Goal: Communication & Community: Ask a question

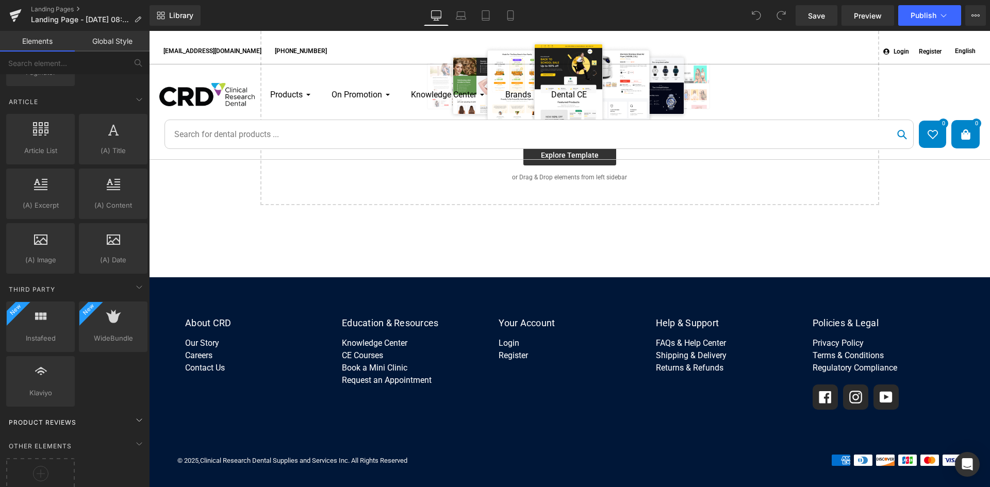
scroll to position [1806, 0]
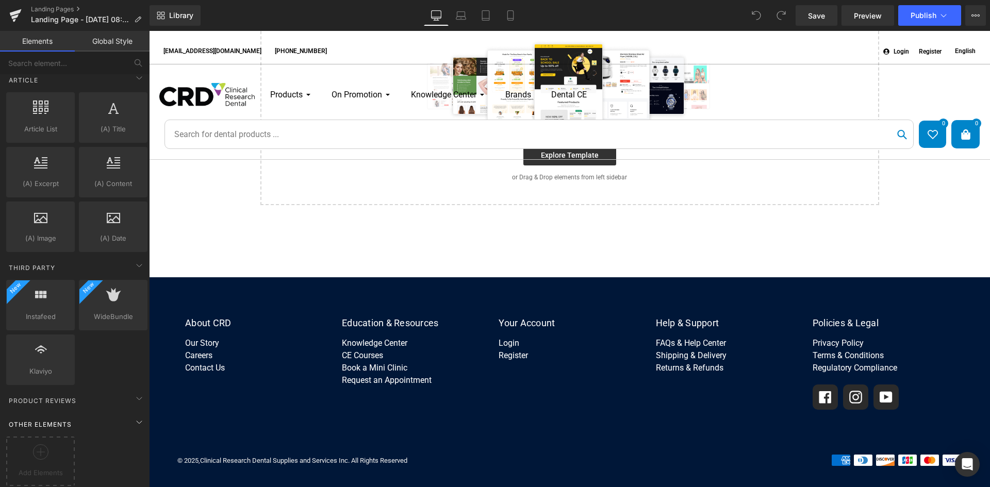
click at [108, 414] on div "Other Elements" at bounding box center [76, 424] width 145 height 21
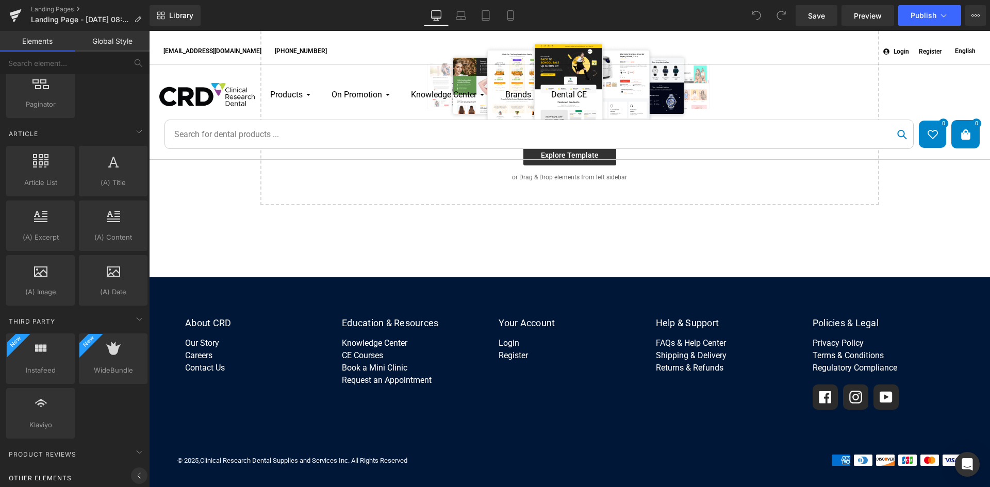
click at [131, 468] on span at bounding box center [139, 475] width 16 height 16
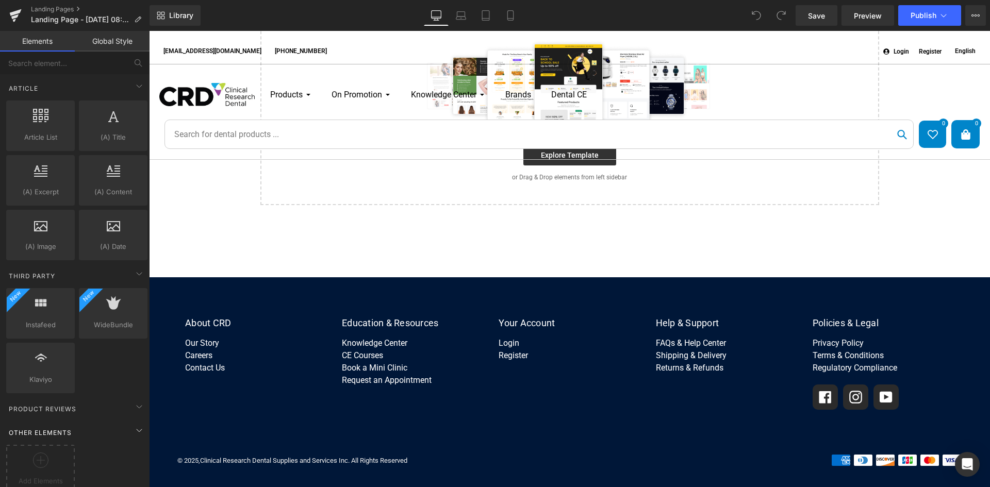
scroll to position [1806, 0]
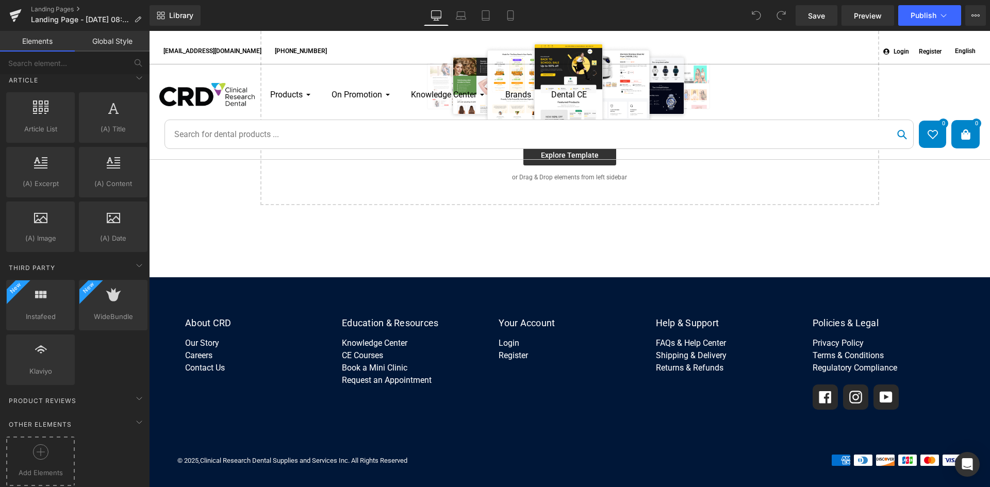
click at [45, 450] on icon at bounding box center [40, 451] width 15 height 15
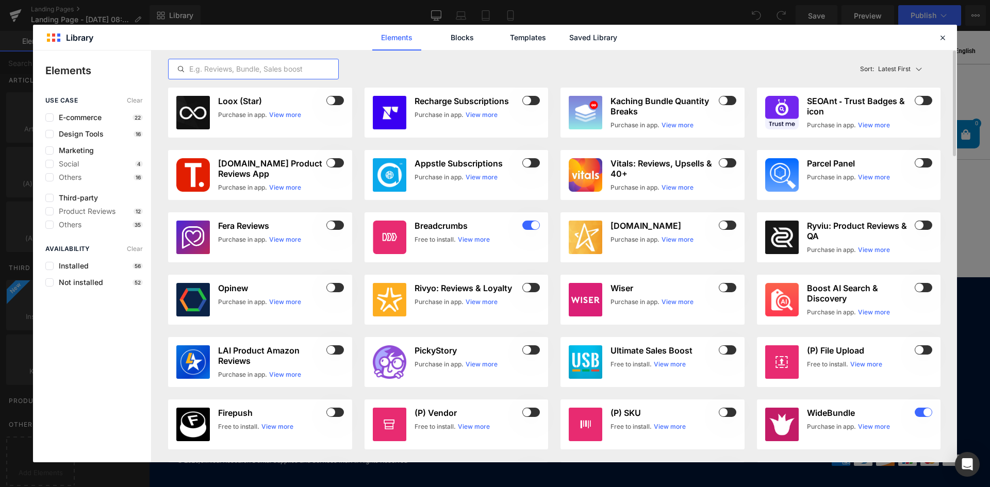
click at [273, 63] on input "text" at bounding box center [254, 69] width 170 height 12
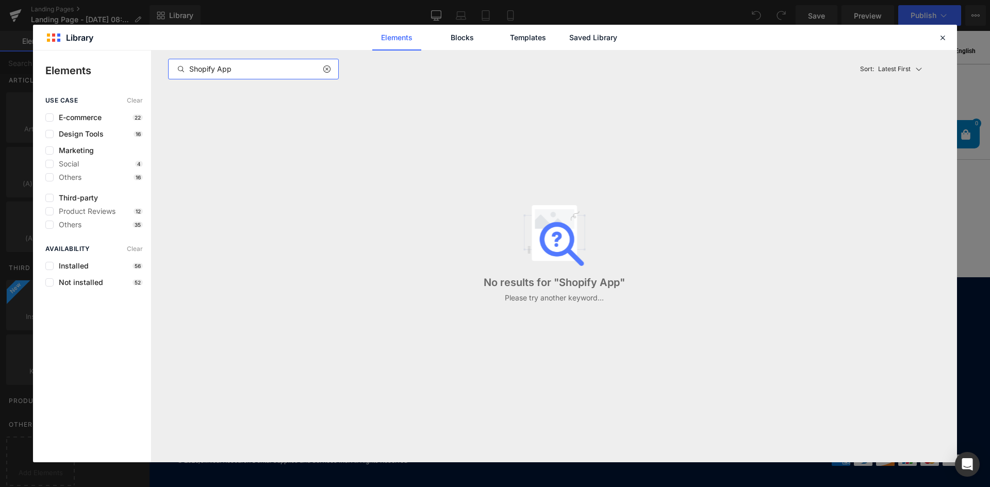
type input "Shopify App"
drag, startPoint x: 480, startPoint y: 33, endPoint x: 472, endPoint y: 37, distance: 8.8
click at [568, 36] on link "Blocks" at bounding box center [592, 38] width 49 height 26
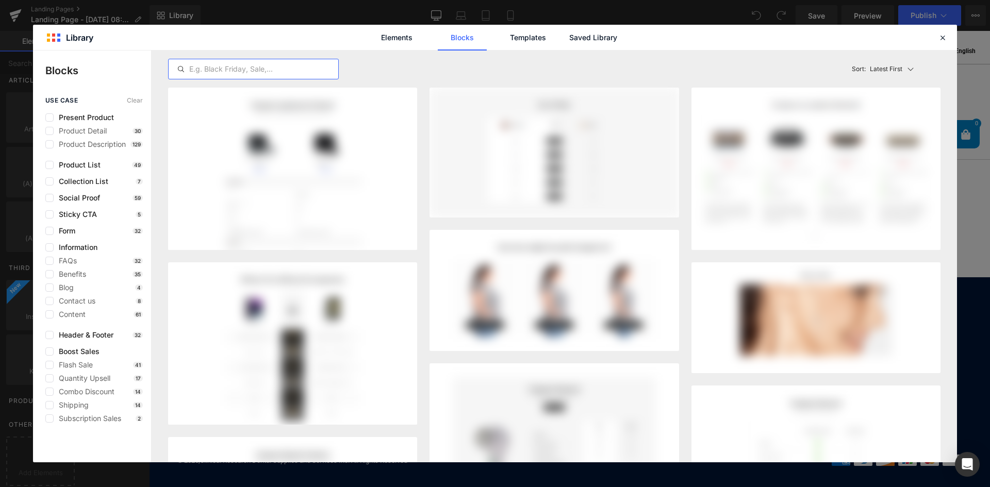
click at [287, 66] on input "text" at bounding box center [254, 69] width 170 height 12
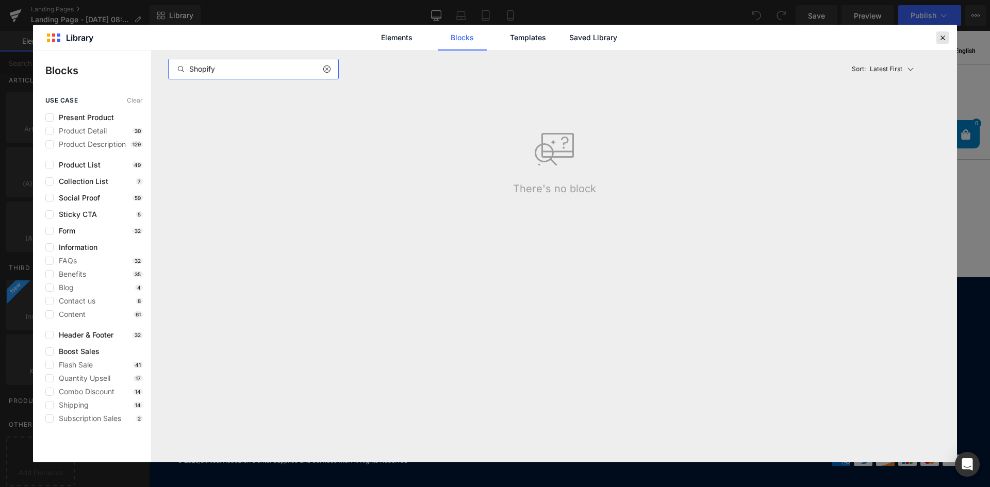
type input "Shopify"
click at [941, 41] on icon at bounding box center [941, 37] width 9 height 9
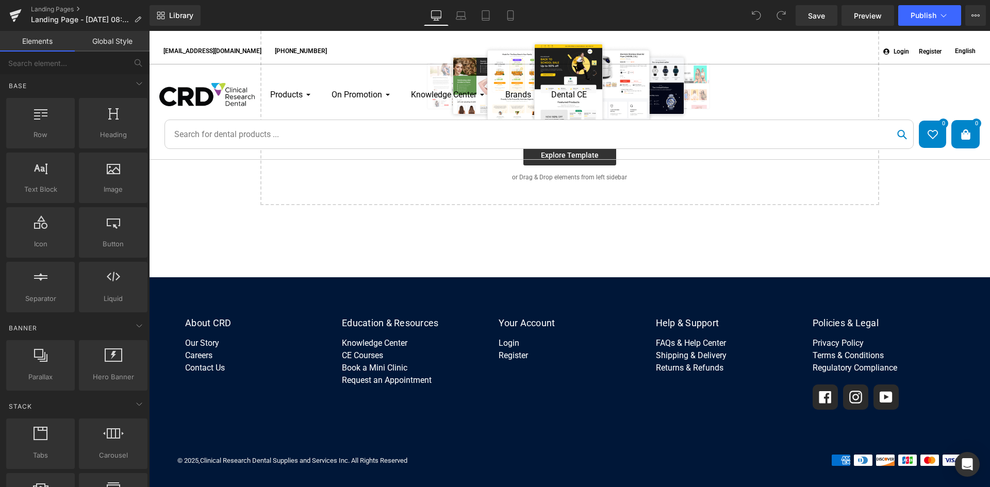
scroll to position [0, 0]
click at [113, 45] on link "Global Style" at bounding box center [112, 41] width 75 height 21
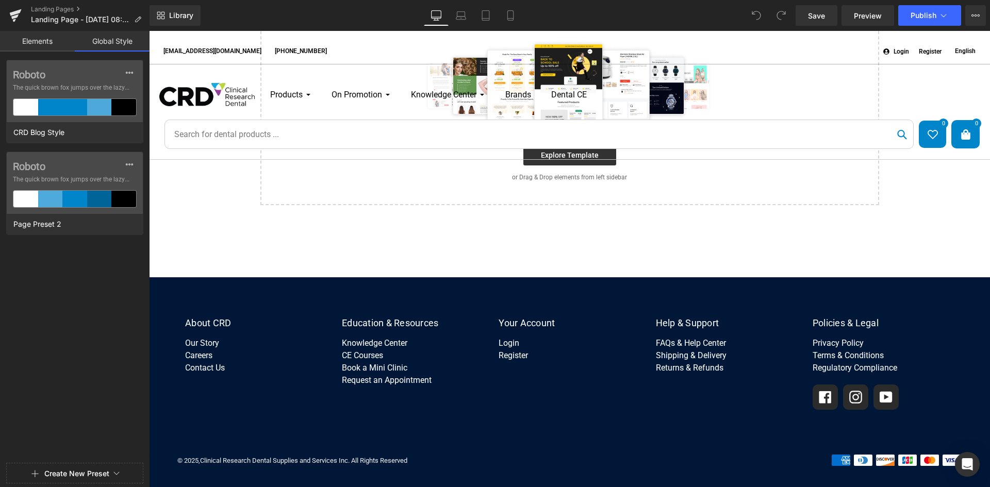
click at [42, 42] on link "Elements" at bounding box center [37, 41] width 75 height 21
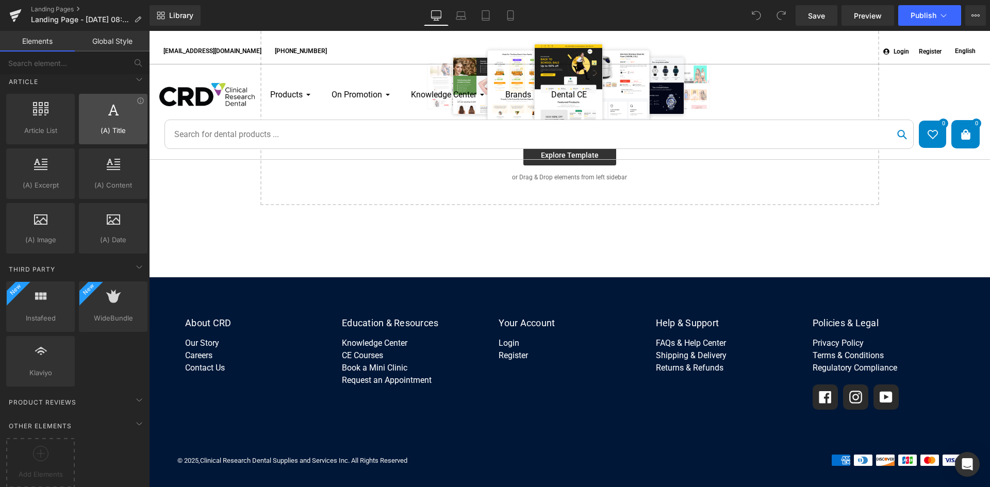
scroll to position [1804, 0]
click at [69, 420] on span "Other Elements" at bounding box center [40, 425] width 65 height 10
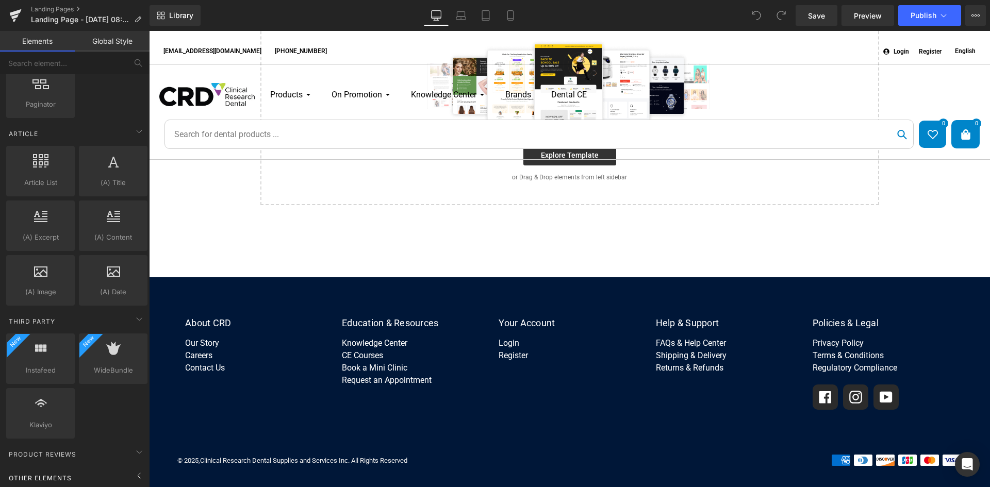
scroll to position [1752, 0]
click at [107, 467] on div "Other Elements" at bounding box center [76, 477] width 145 height 21
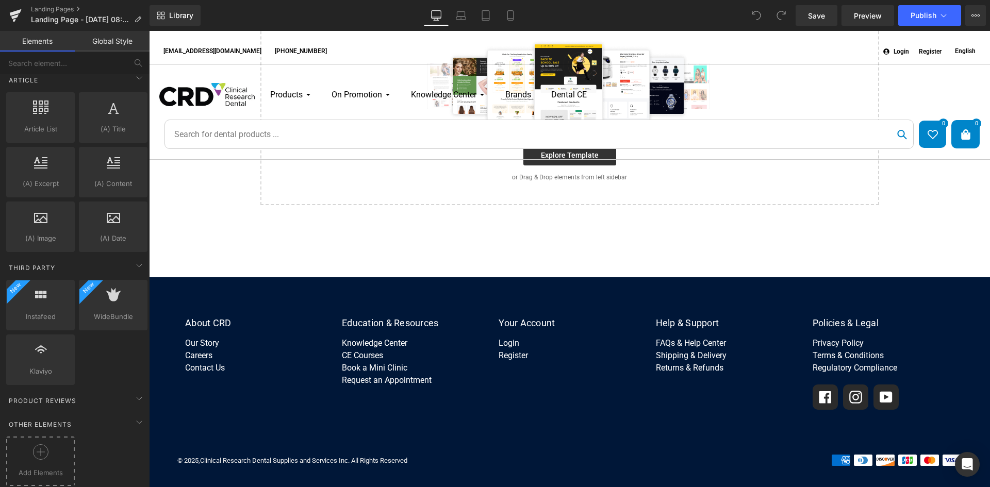
click at [45, 458] on div at bounding box center [40, 455] width 63 height 23
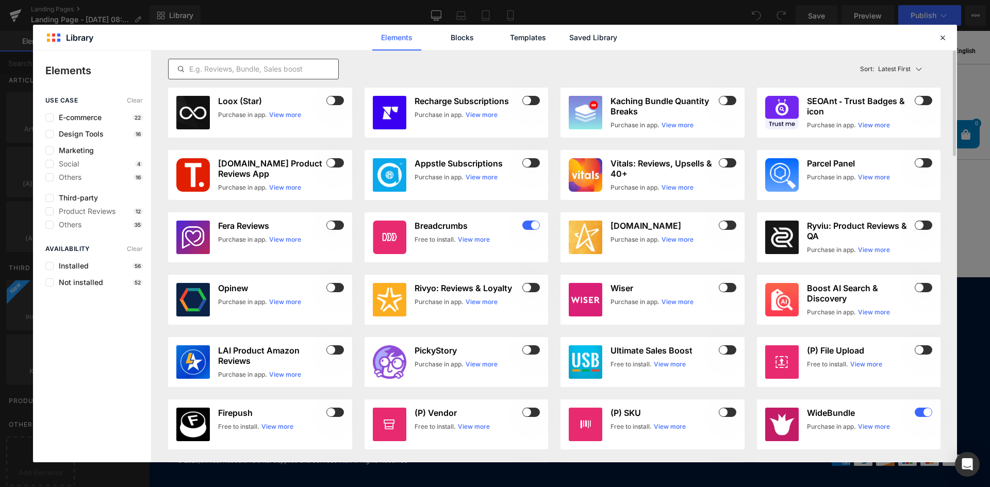
click at [216, 76] on div at bounding box center [253, 69] width 171 height 21
click at [216, 72] on input "text" at bounding box center [254, 69] width 170 height 12
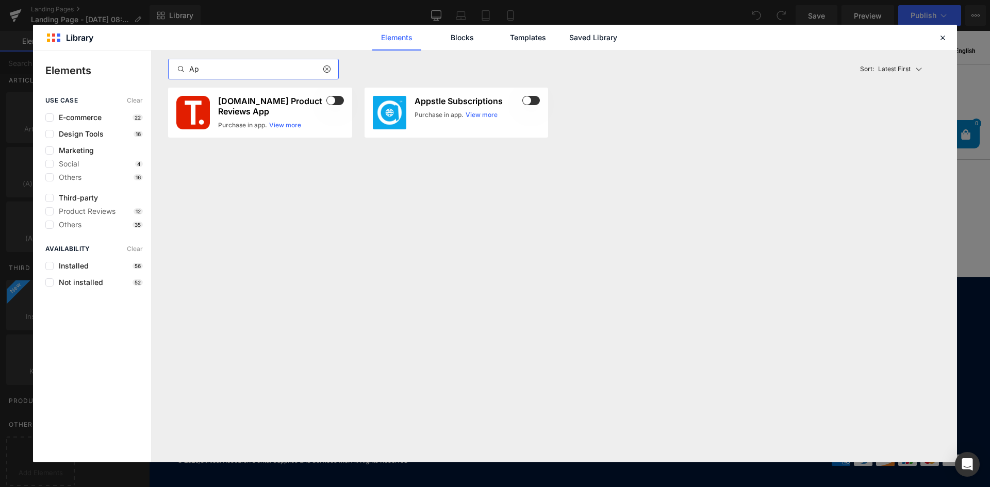
type input "A"
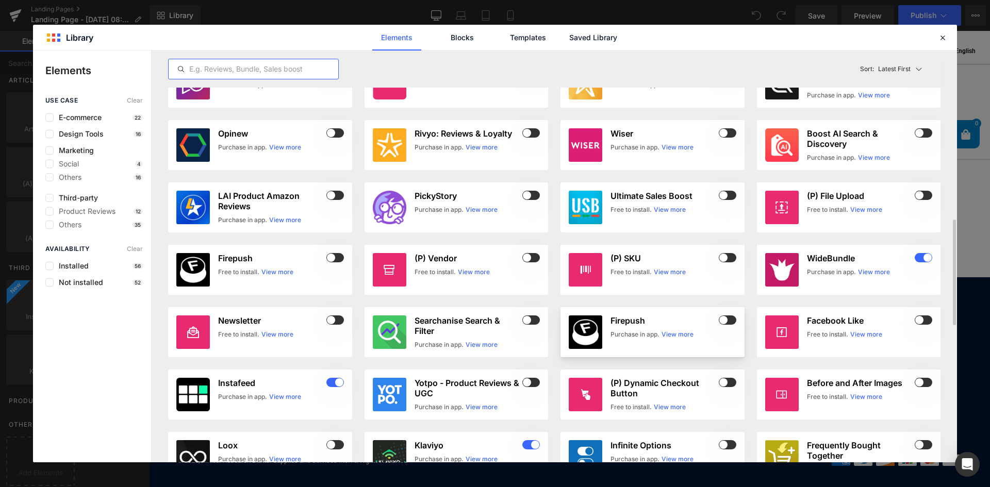
scroll to position [309, 0]
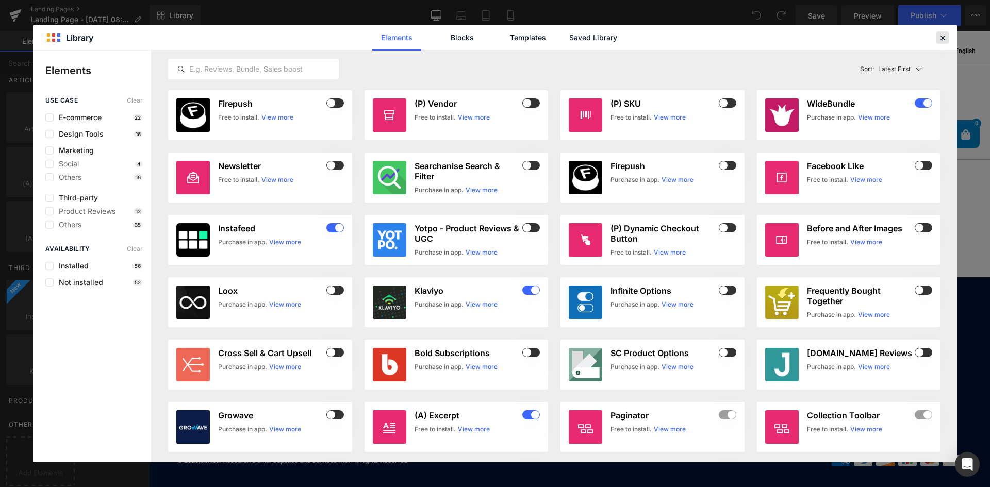
drag, startPoint x: 939, startPoint y: 37, endPoint x: 790, endPoint y: 6, distance: 152.6
click at [939, 37] on icon at bounding box center [941, 37] width 9 height 9
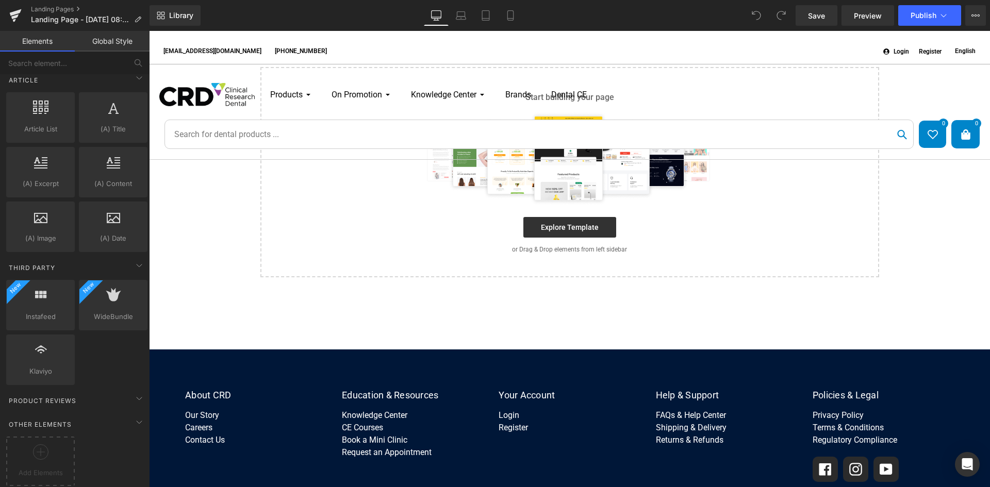
scroll to position [0, 0]
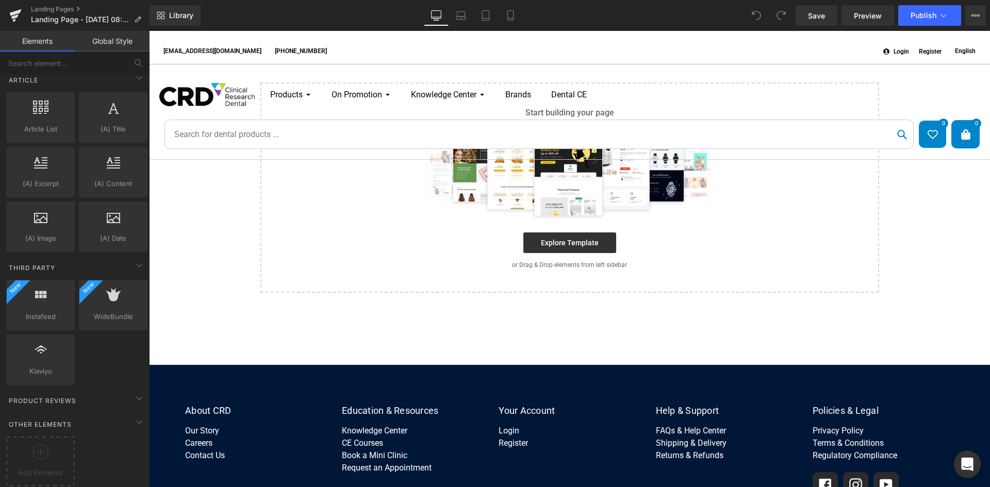
click at [969, 462] on icon "Open Intercom Messenger" at bounding box center [967, 464] width 12 height 13
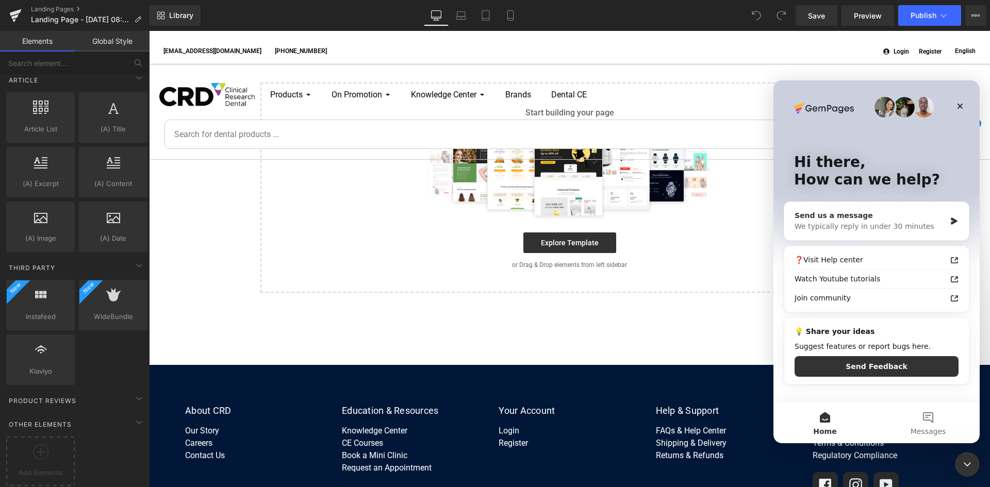
click at [877, 216] on div "Send us a message" at bounding box center [869, 215] width 151 height 11
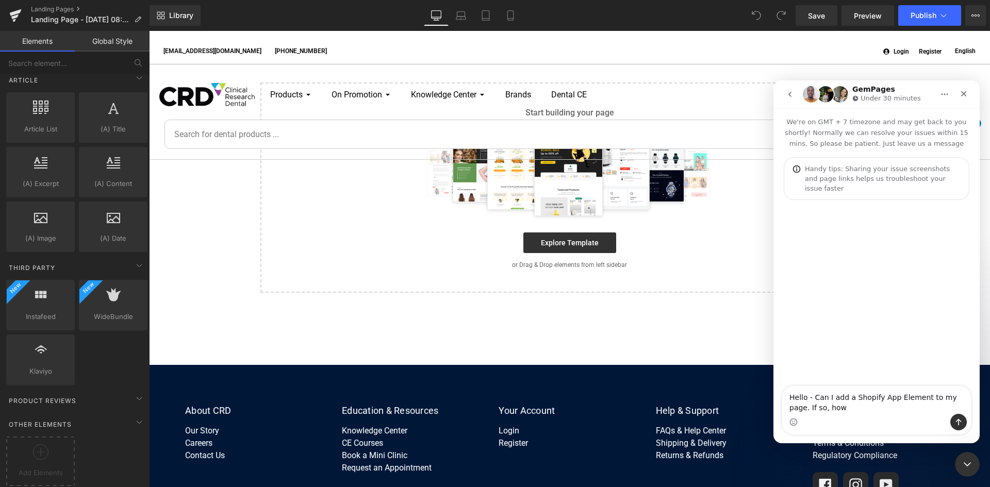
type textarea "Hello - Can I add a Shopify App Element to my page. If so, how?"
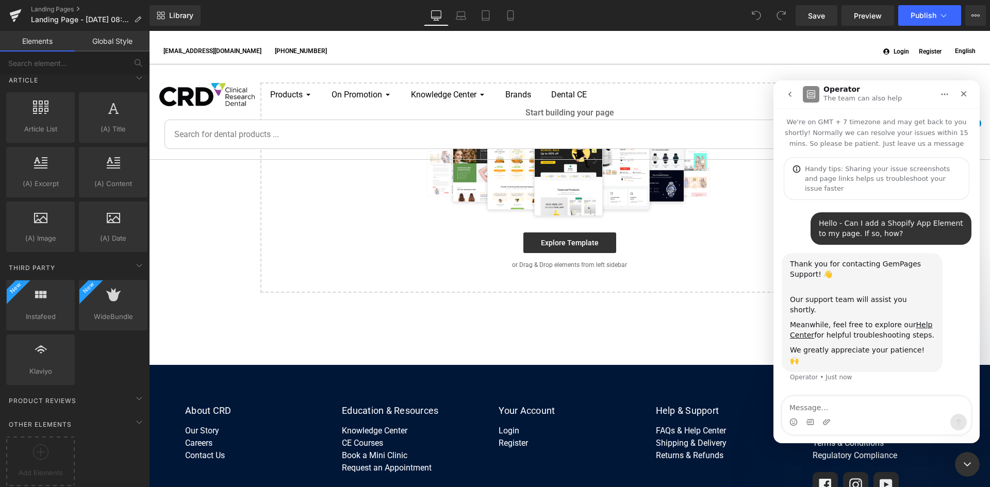
drag, startPoint x: 422, startPoint y: 317, endPoint x: 274, endPoint y: 284, distance: 151.9
click at [422, 317] on div at bounding box center [495, 228] width 990 height 456
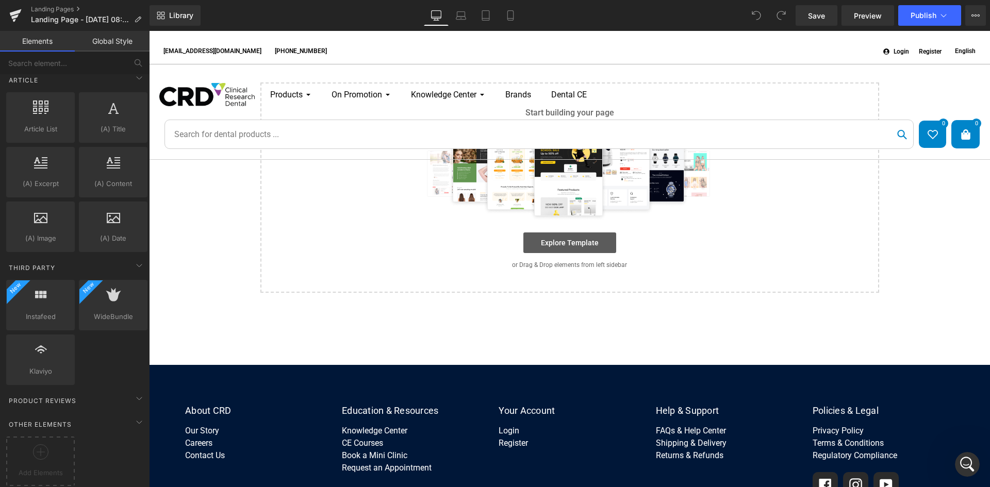
click at [561, 247] on link "Explore Template" at bounding box center [569, 242] width 93 height 21
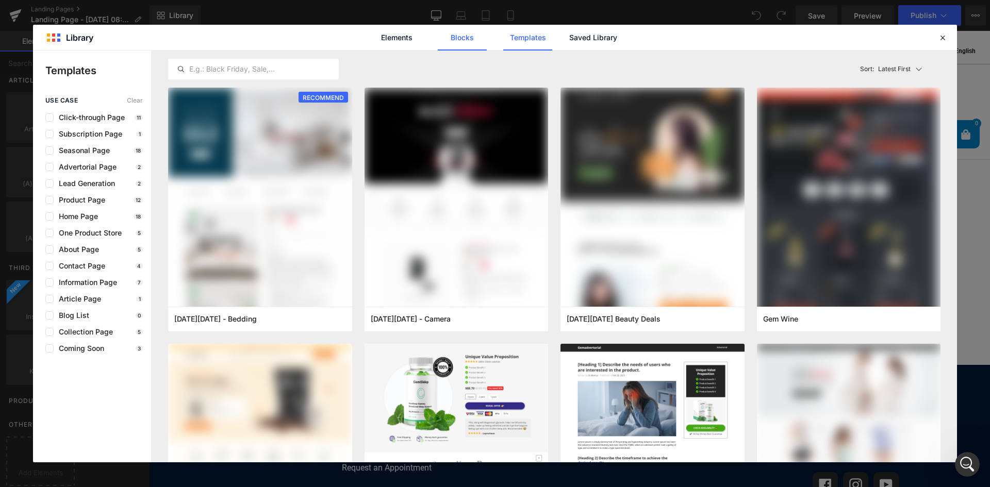
click at [568, 41] on link "Blocks" at bounding box center [592, 38] width 49 height 26
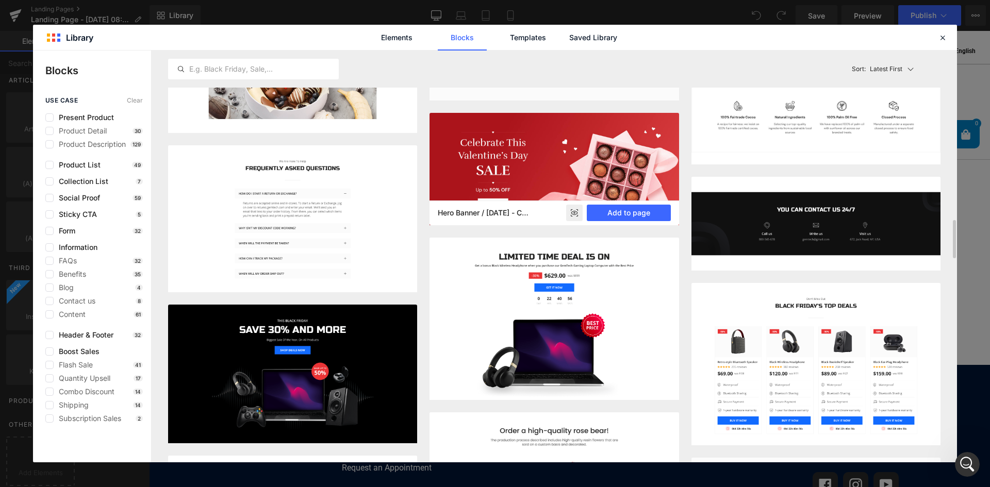
scroll to position [2920, 0]
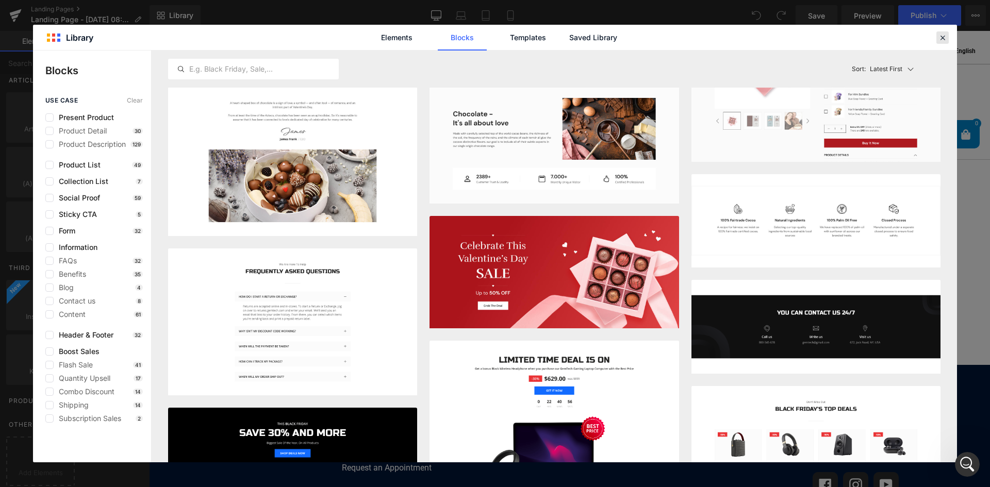
click at [948, 32] on div at bounding box center [942, 37] width 12 height 12
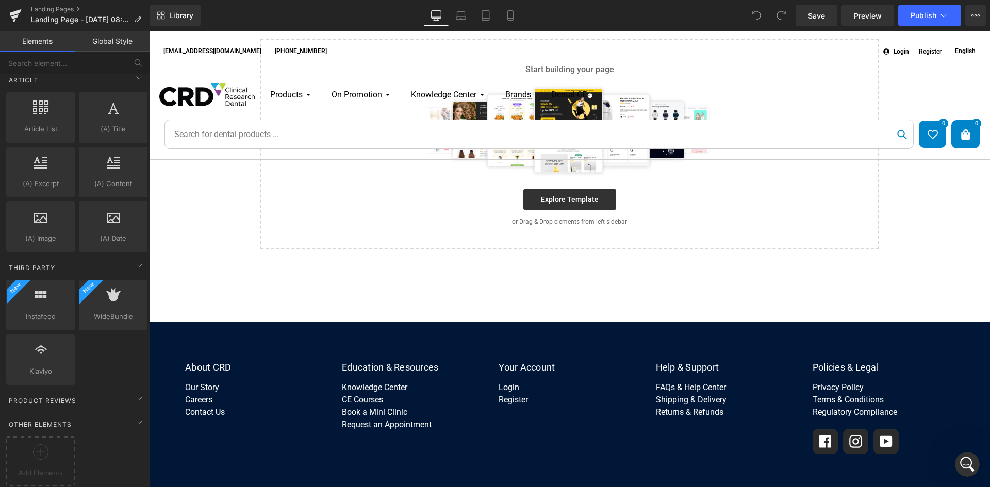
scroll to position [0, 0]
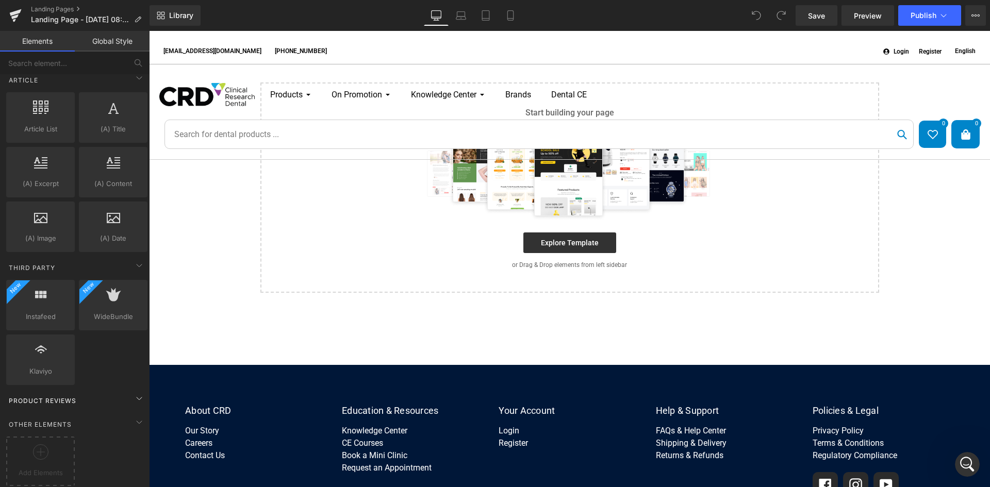
click at [60, 396] on span "Product Reviews" at bounding box center [43, 401] width 70 height 10
click at [75, 417] on div "Other Elements" at bounding box center [76, 424] width 145 height 21
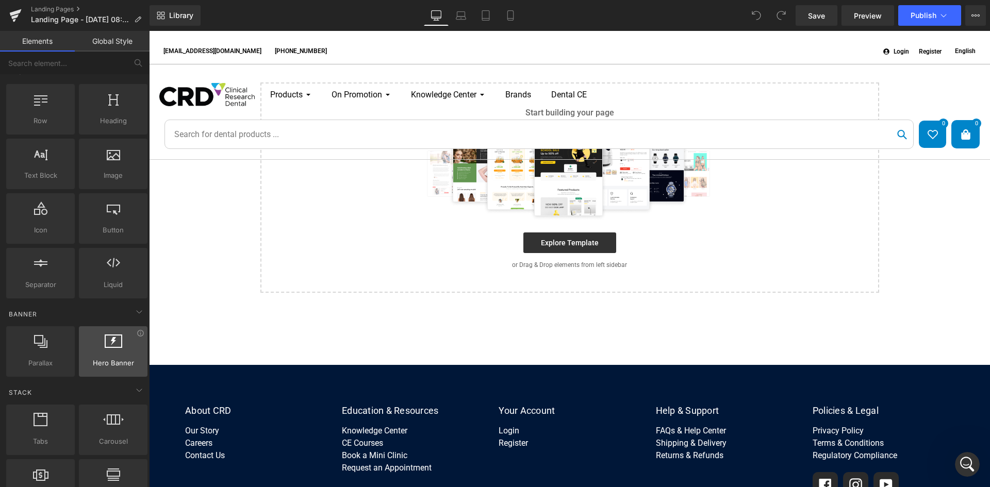
scroll to position [0, 0]
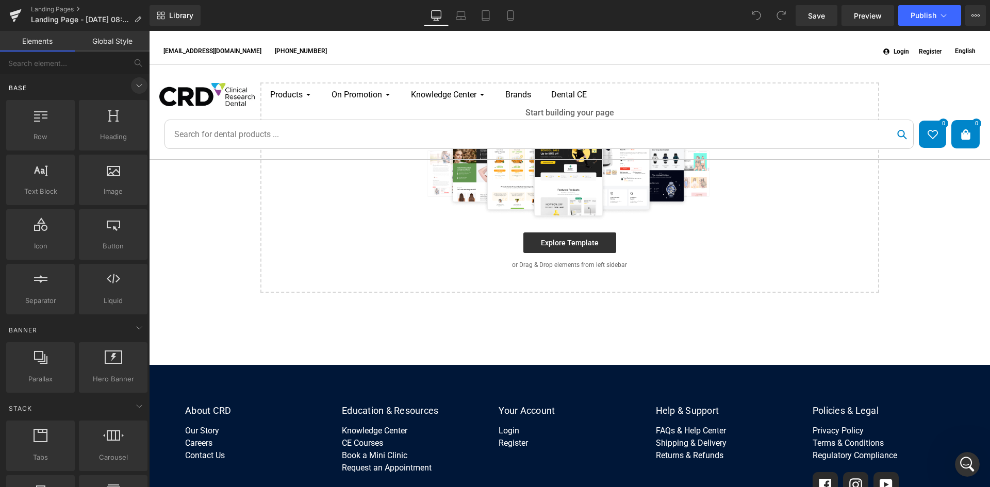
click at [133, 87] on icon at bounding box center [139, 85] width 12 height 12
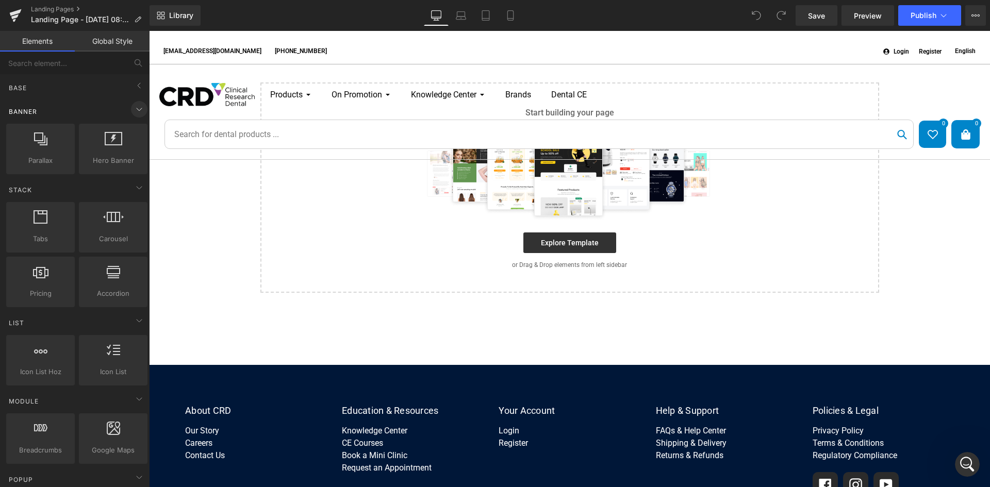
click at [133, 108] on icon at bounding box center [139, 109] width 12 height 12
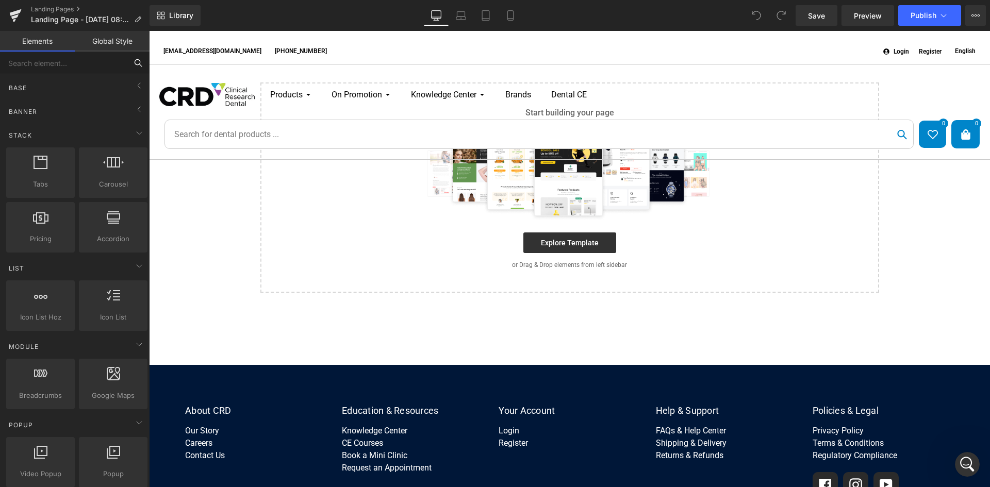
click at [58, 62] on input "text" at bounding box center [63, 63] width 127 height 23
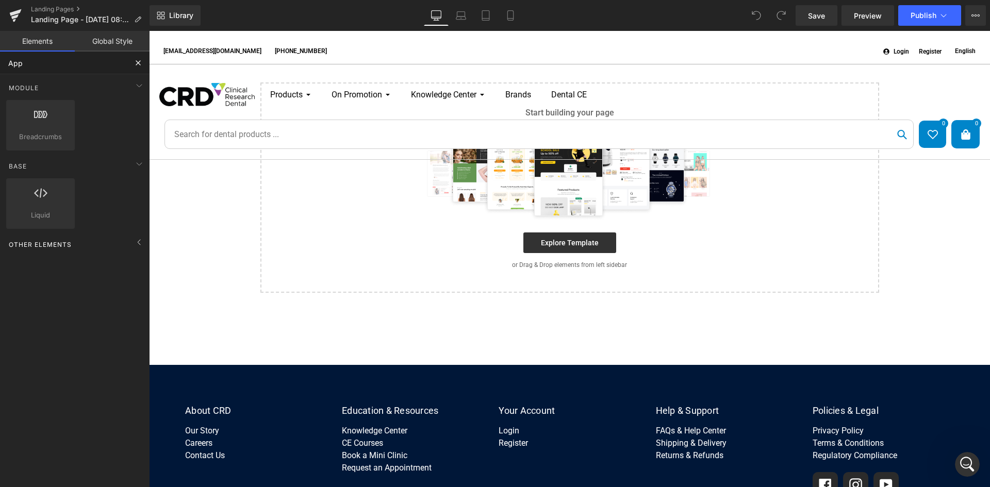
type input "App"
click at [73, 247] on div "Other Elements" at bounding box center [76, 244] width 145 height 21
click at [135, 244] on icon at bounding box center [139, 242] width 12 height 12
click at [976, 465] on div "Open Intercom Messenger" at bounding box center [965, 463] width 34 height 34
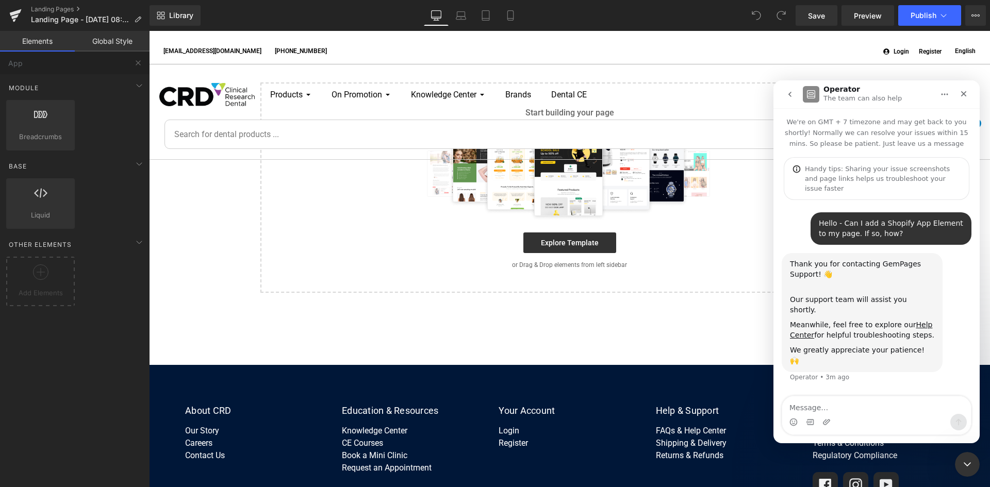
click at [974, 15] on div at bounding box center [495, 228] width 990 height 456
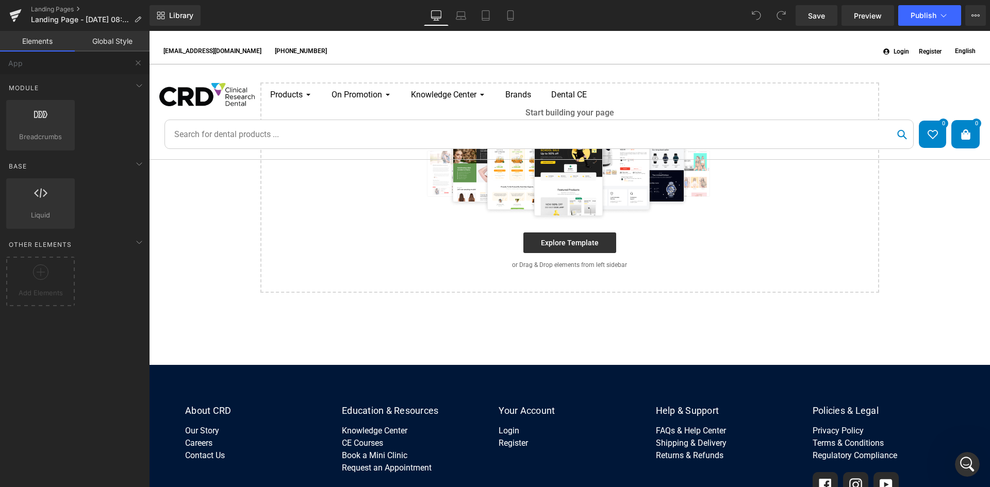
click at [974, 15] on icon at bounding box center [975, 15] width 8 height 8
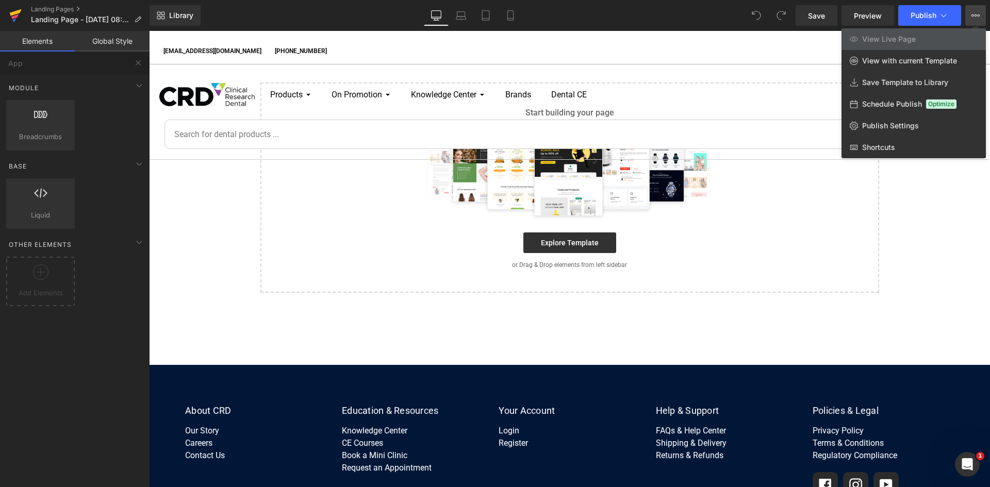
scroll to position [1691, 0]
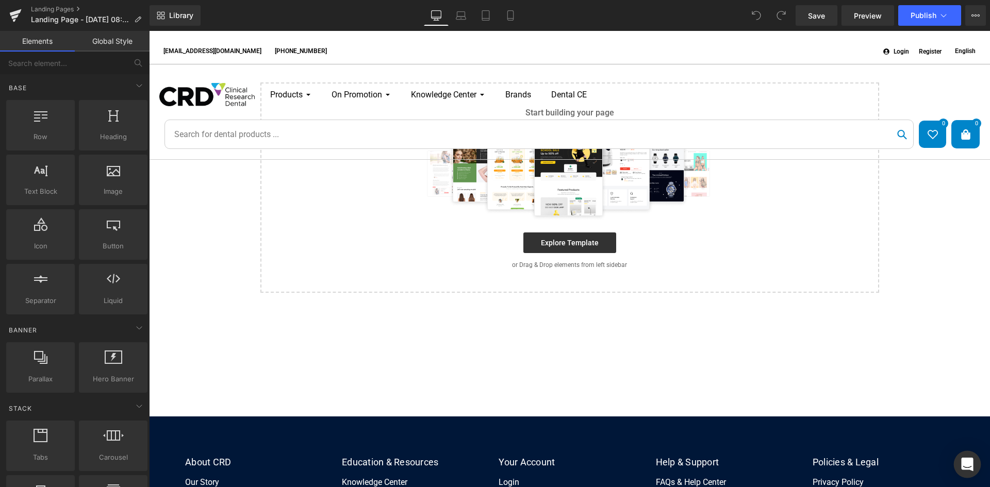
click at [968, 461] on icon "Open Intercom Messenger" at bounding box center [967, 464] width 12 height 13
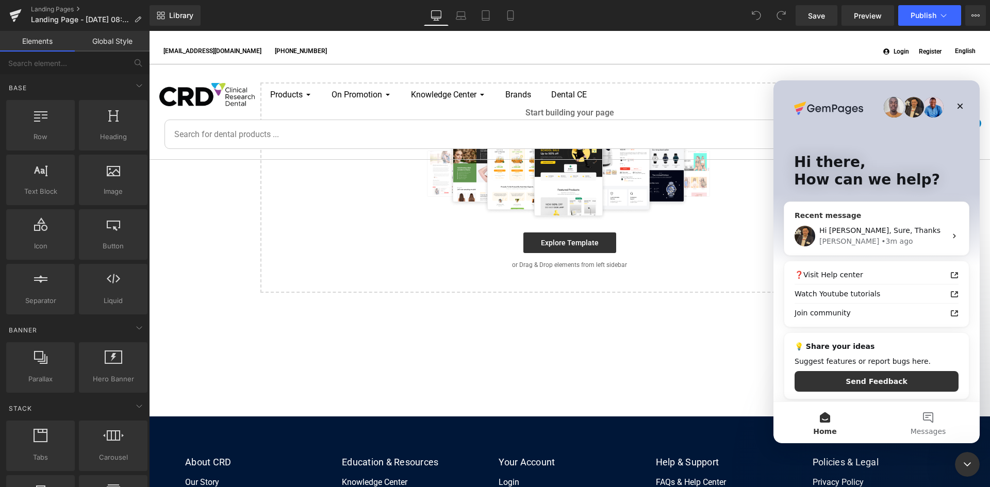
click at [859, 234] on span "Hi [PERSON_NAME], Sure, Thanks" at bounding box center [879, 230] width 121 height 8
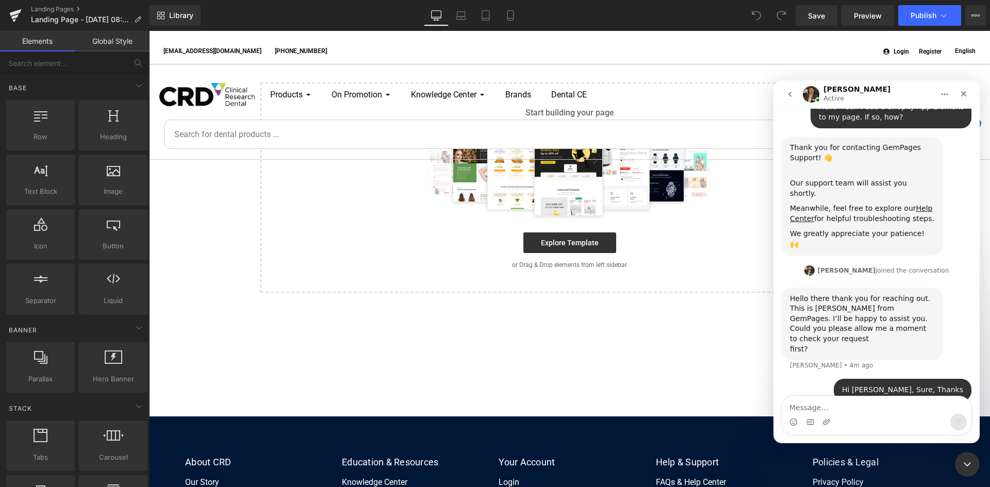
scroll to position [132, 0]
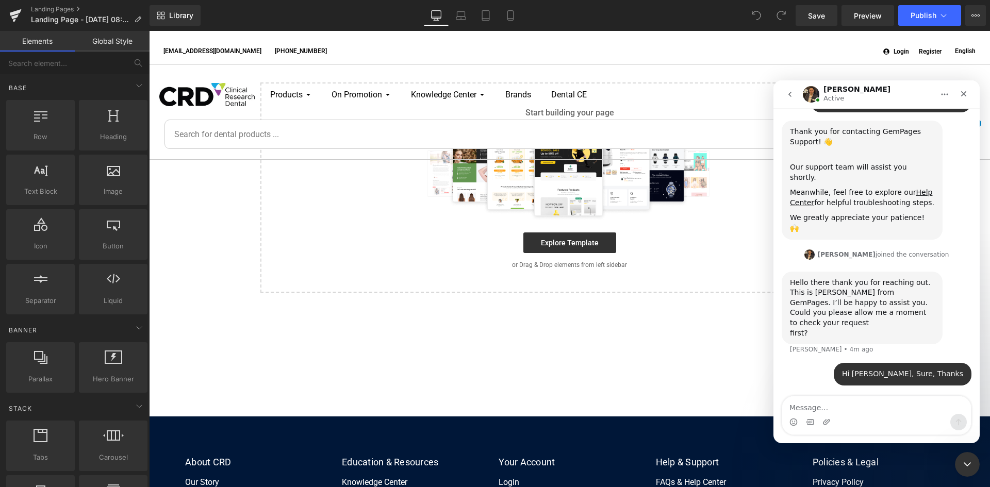
click at [476, 365] on div at bounding box center [495, 228] width 990 height 456
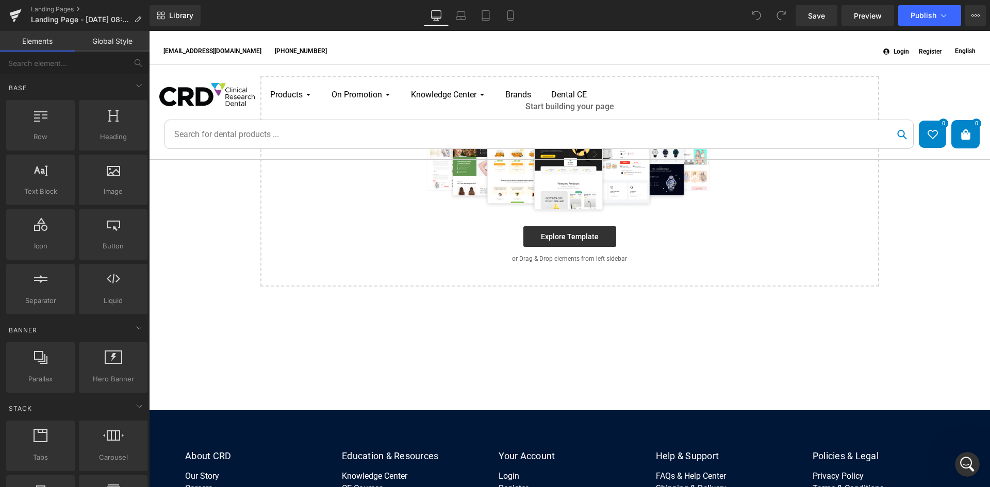
scroll to position [0, 0]
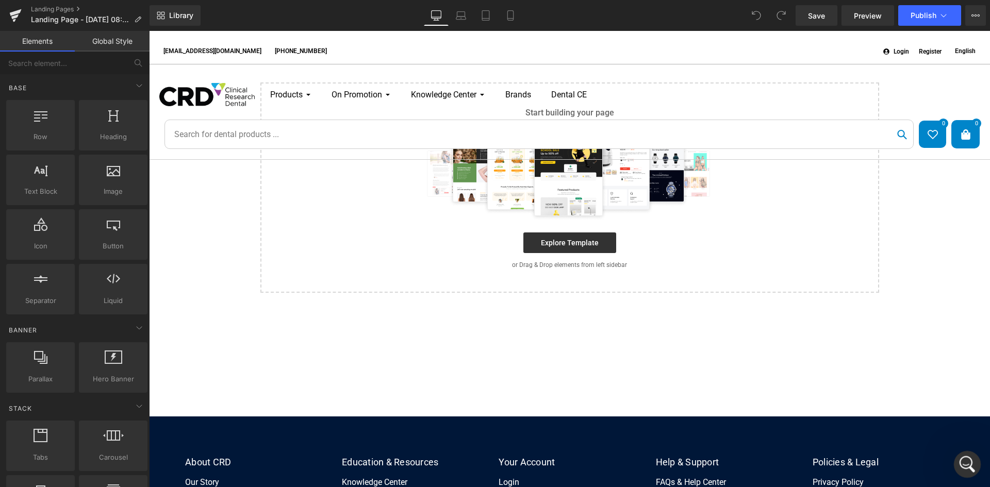
click at [962, 466] on icon "Open Intercom Messenger" at bounding box center [965, 463] width 17 height 17
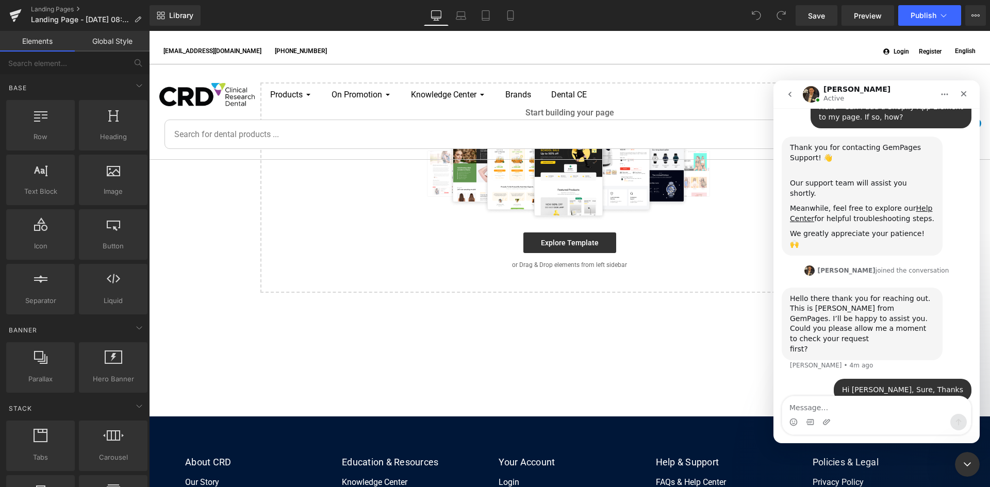
scroll to position [132, 0]
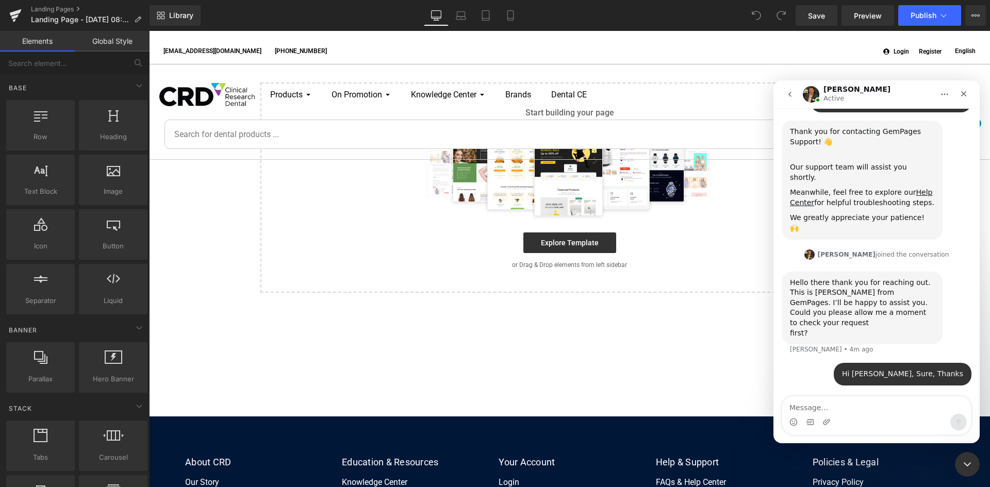
click at [115, 39] on div at bounding box center [495, 228] width 990 height 456
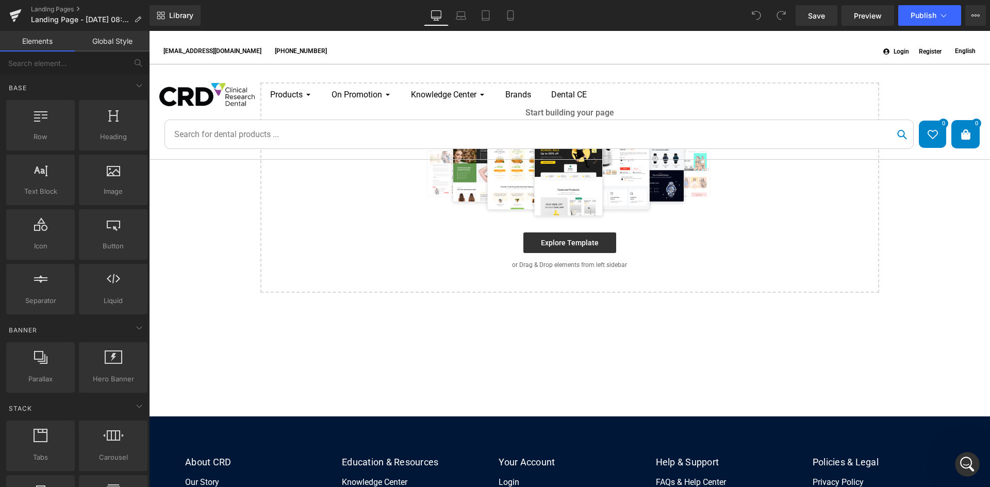
click at [114, 39] on link "Global Style" at bounding box center [112, 41] width 75 height 21
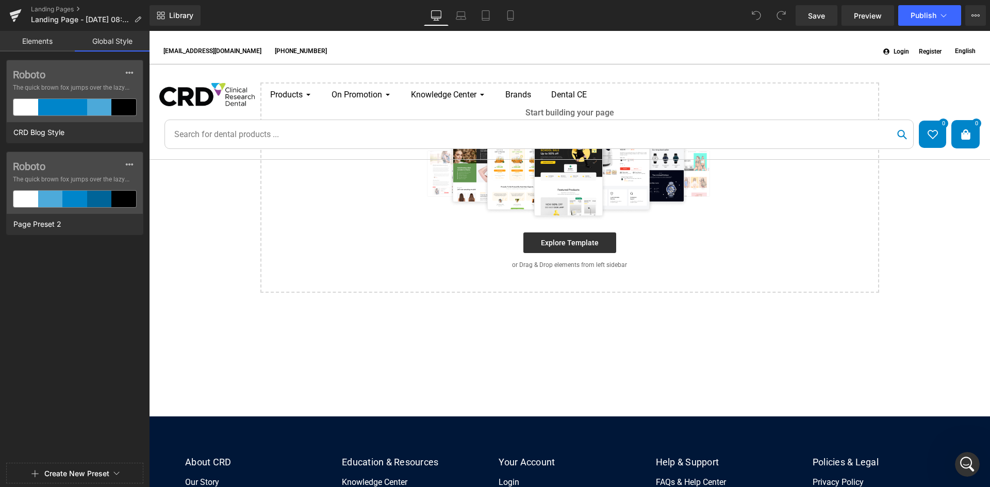
scroll to position [93, 0]
click at [43, 41] on link "Elements" at bounding box center [37, 41] width 75 height 21
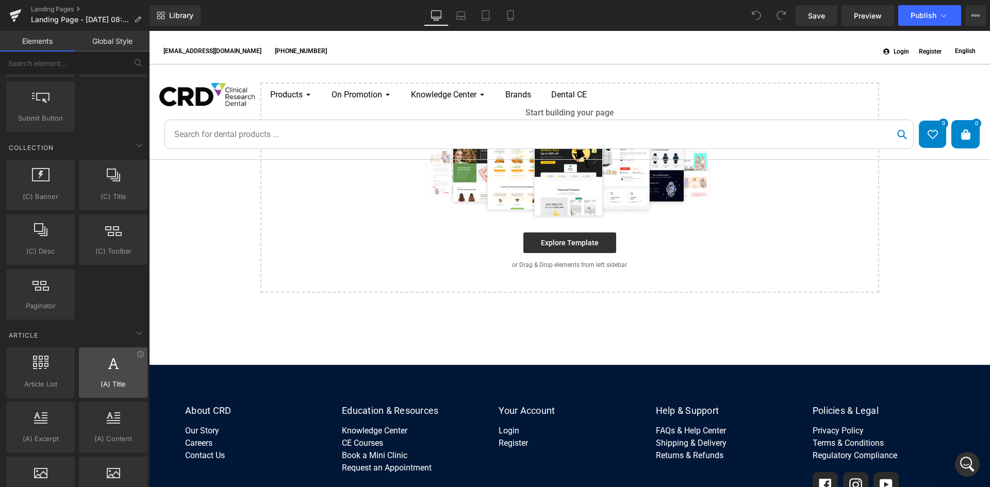
scroll to position [1546, 0]
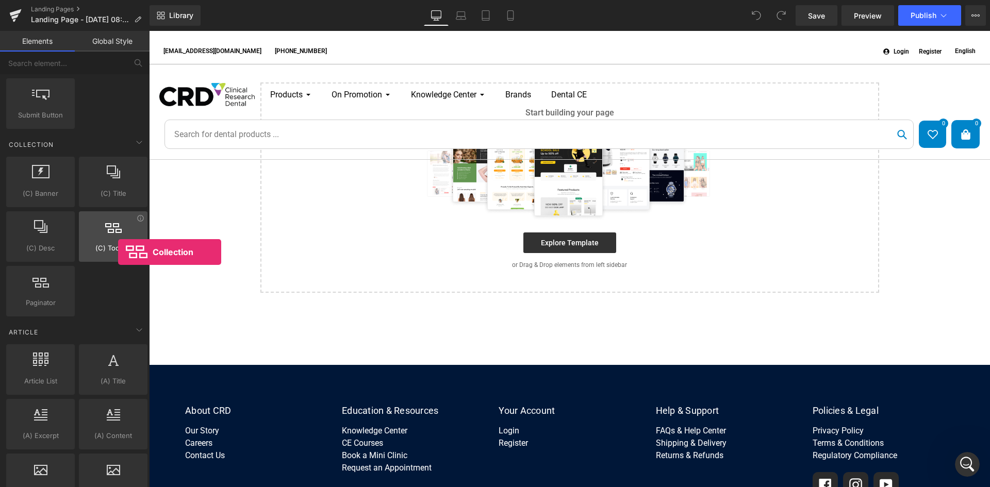
click at [118, 252] on span "(C) Toolbar" at bounding box center [113, 248] width 62 height 11
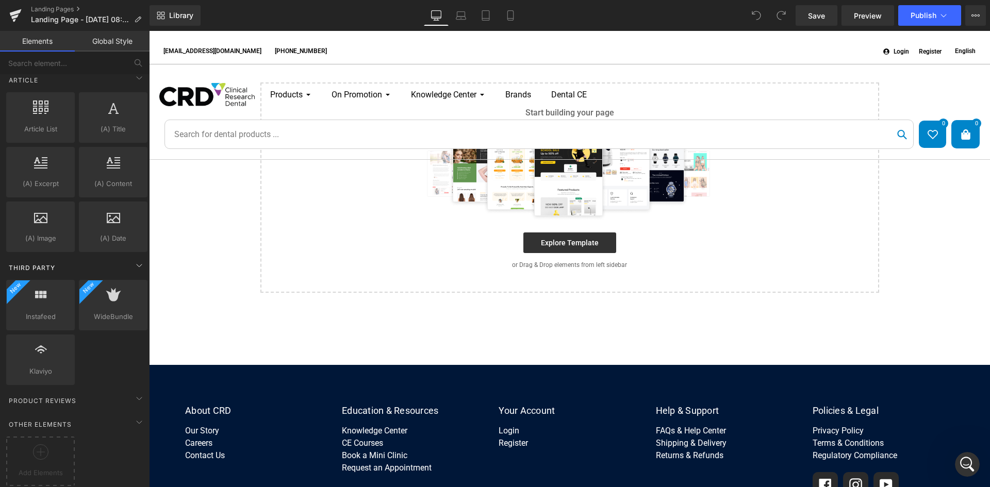
scroll to position [1806, 0]
click at [956, 455] on div "Open Intercom Messenger" at bounding box center [965, 463] width 34 height 34
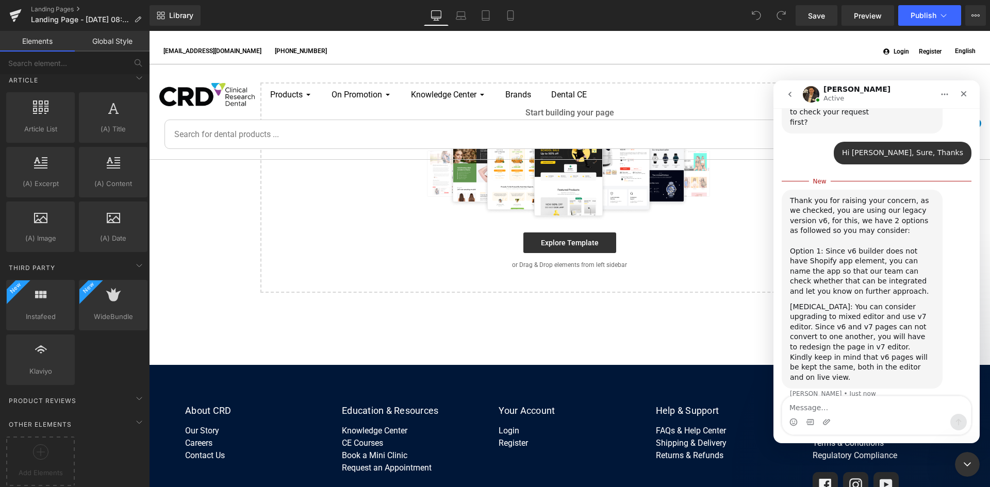
scroll to position [347, 0]
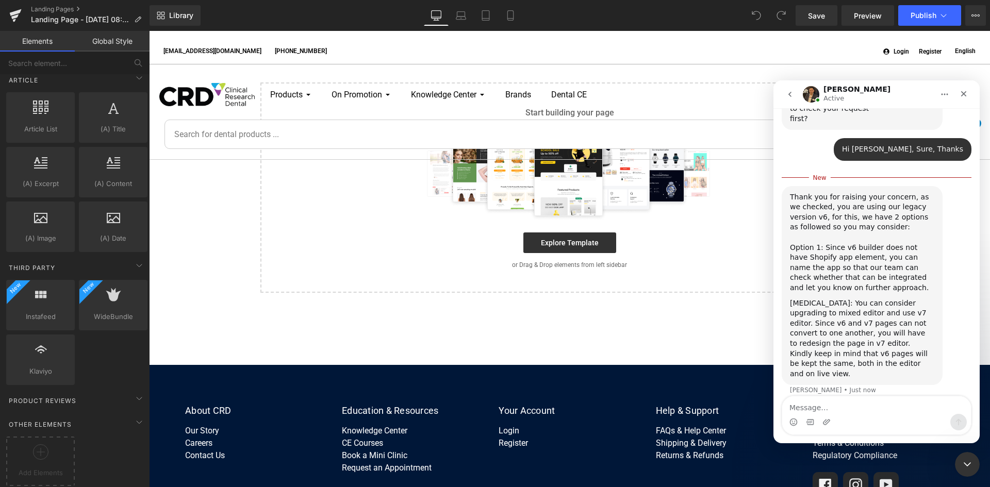
click at [813, 407] on textarea "Message…" at bounding box center [876, 405] width 189 height 18
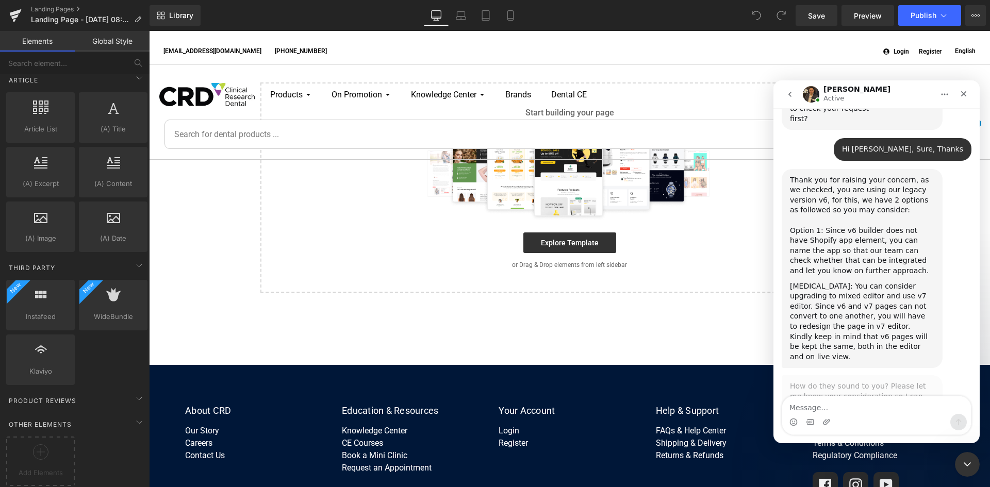
scroll to position [334, 0]
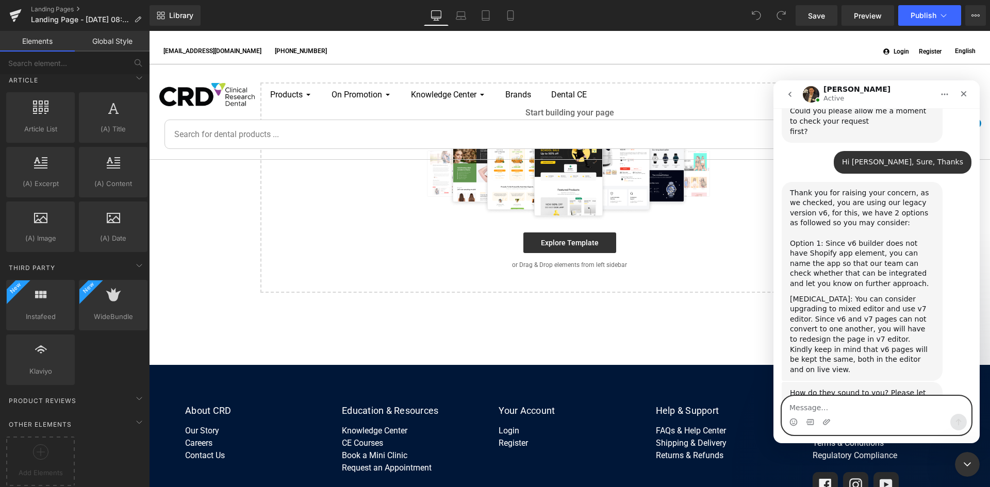
click at [864, 400] on textarea "Message…" at bounding box center [876, 405] width 189 height 18
paste textarea "[URL][DOMAIN_NAME]"
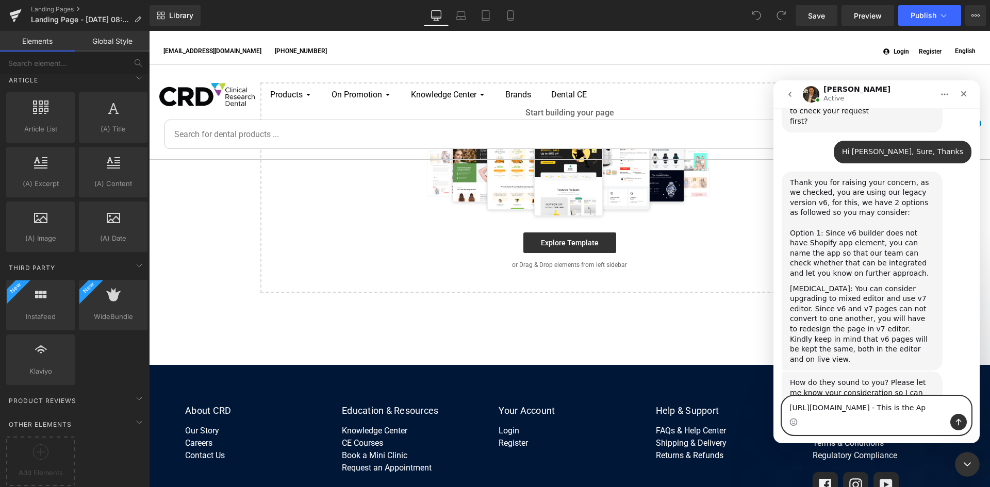
type textarea "https://apps.shopify.com/advanced-registration - This is the App"
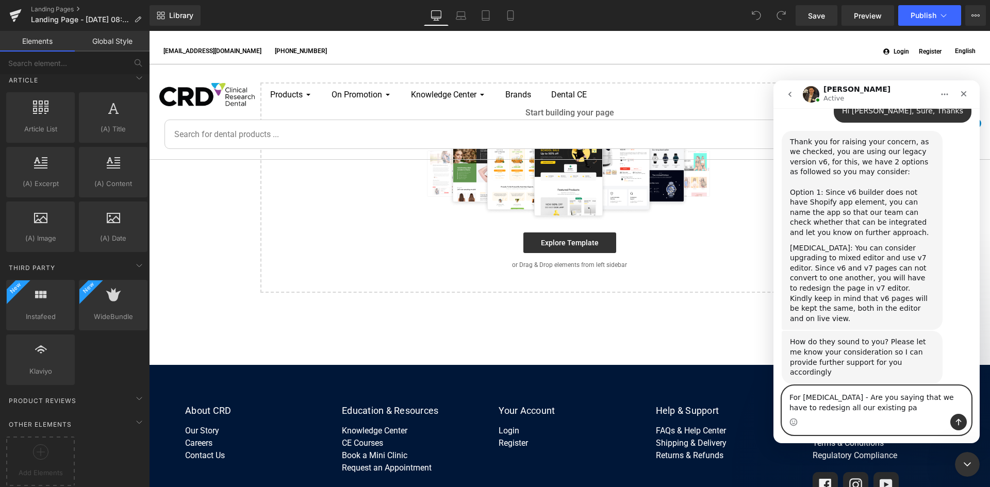
scroll to position [425, 0]
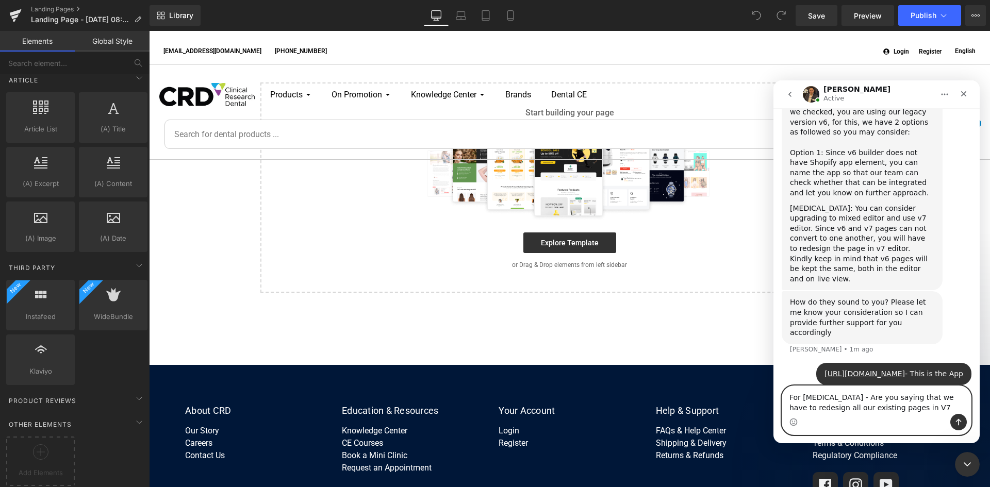
type textarea "For [MEDICAL_DATA] - Are you saying that we have to redesign all our existing p…"
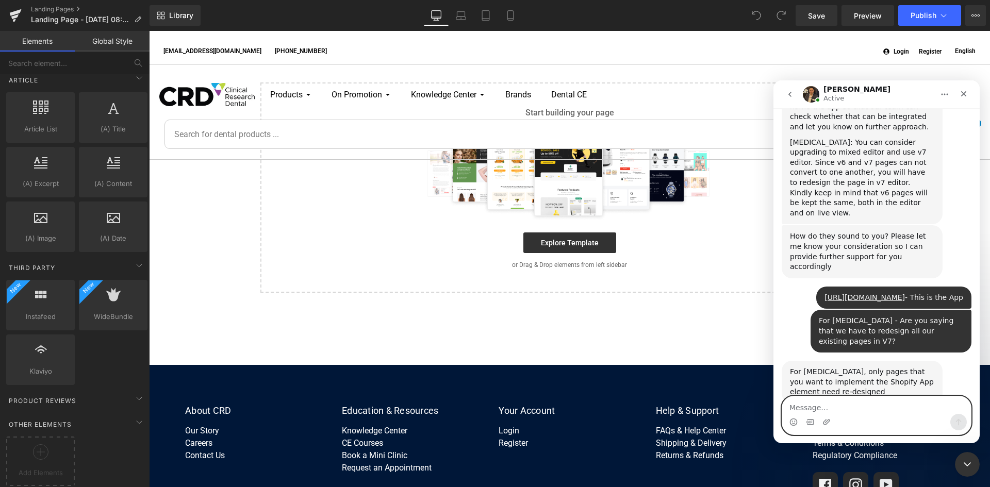
scroll to position [499, 0]
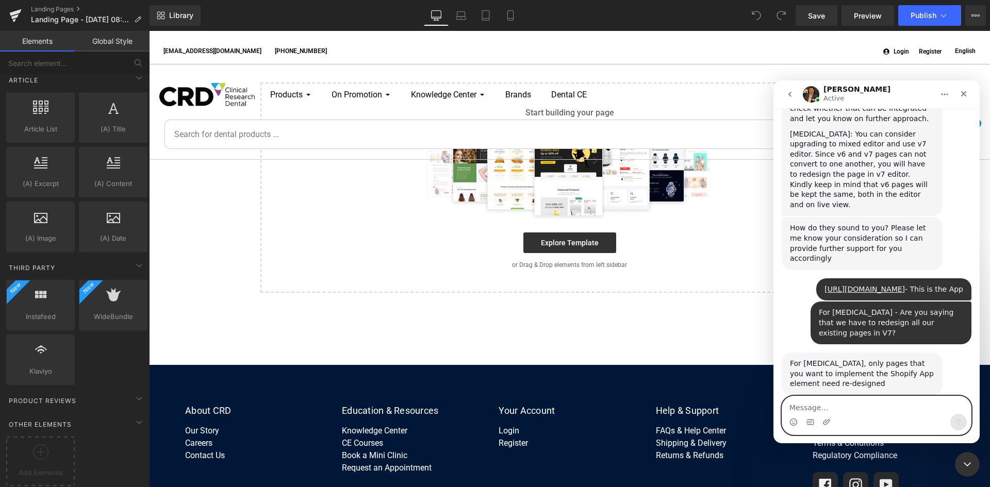
click at [879, 399] on textarea "Message…" at bounding box center [876, 405] width 189 height 18
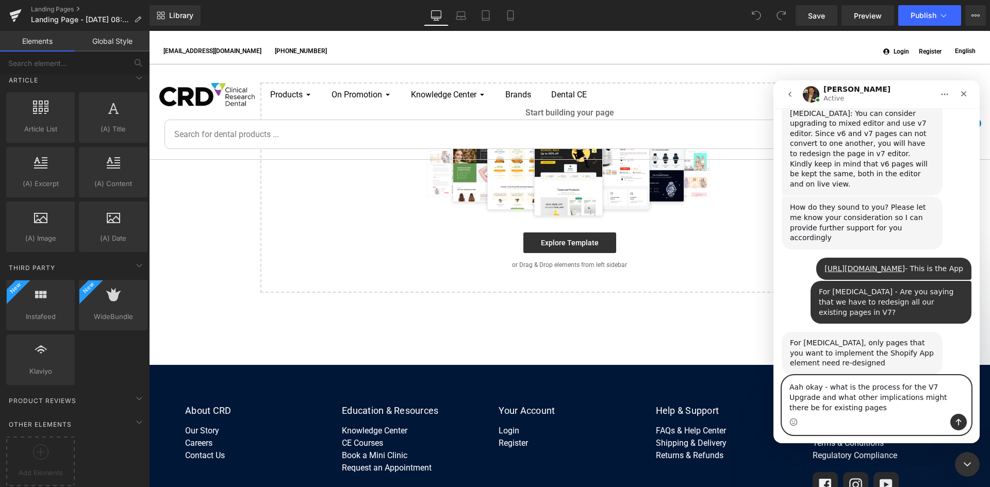
type textarea "Aah okay - what is the process for the V7 Upgrade and what other implications m…"
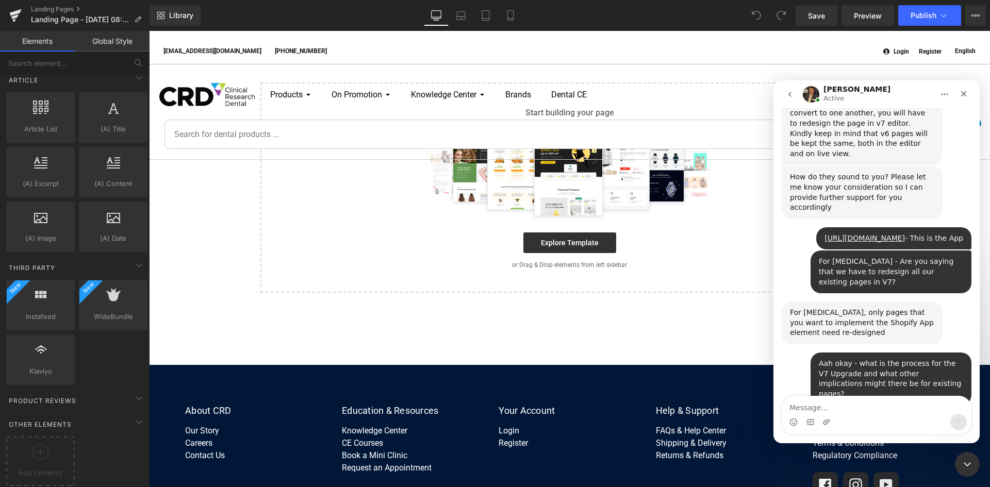
scroll to position [601, 0]
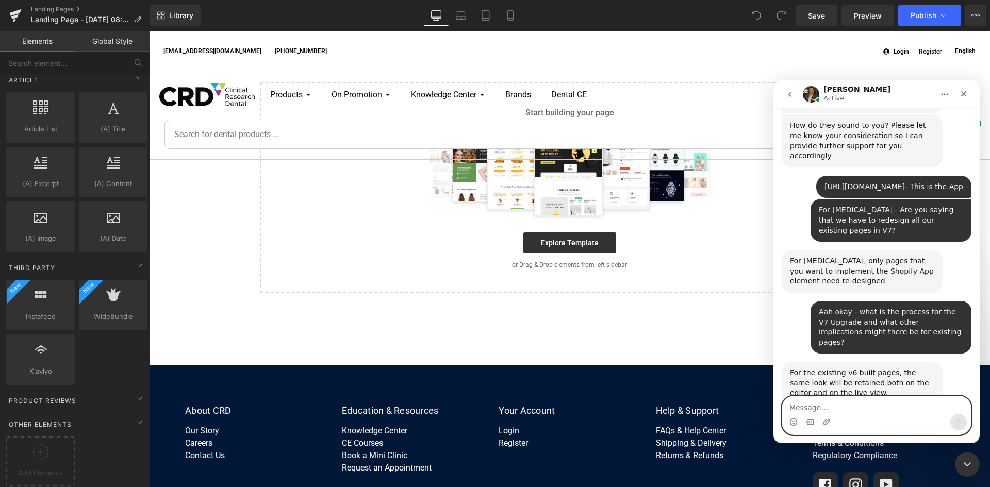
click at [834, 409] on textarea "Message…" at bounding box center [876, 405] width 189 height 18
type textarea "Sounds good thanks"
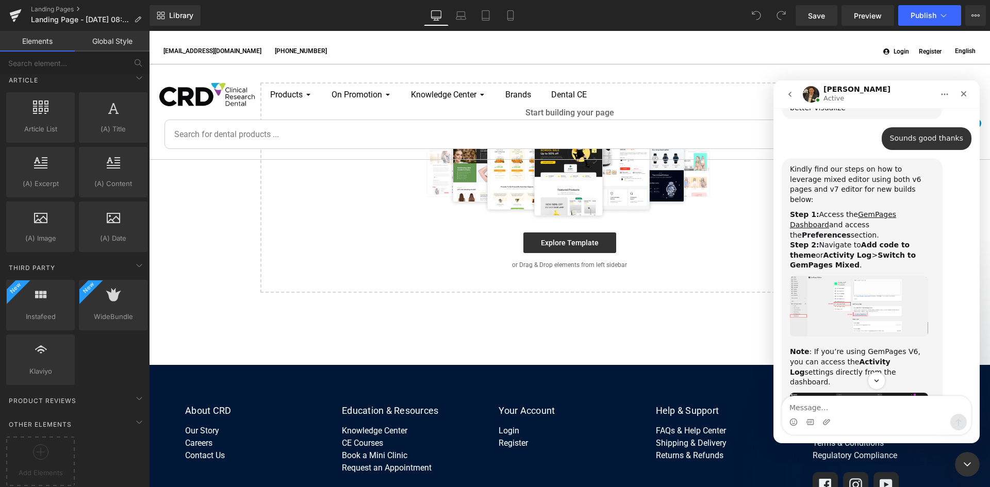
scroll to position [824, 0]
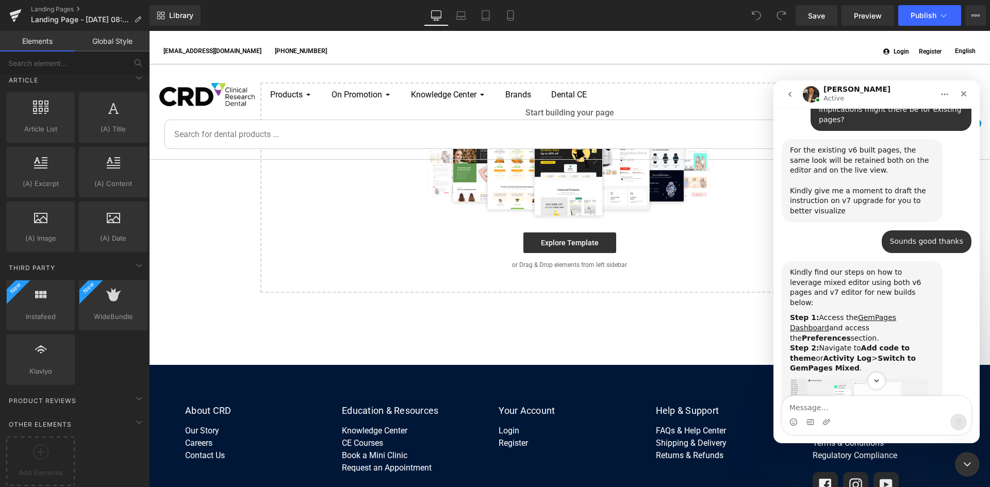
click at [865, 379] on img "George says…" at bounding box center [859, 409] width 138 height 61
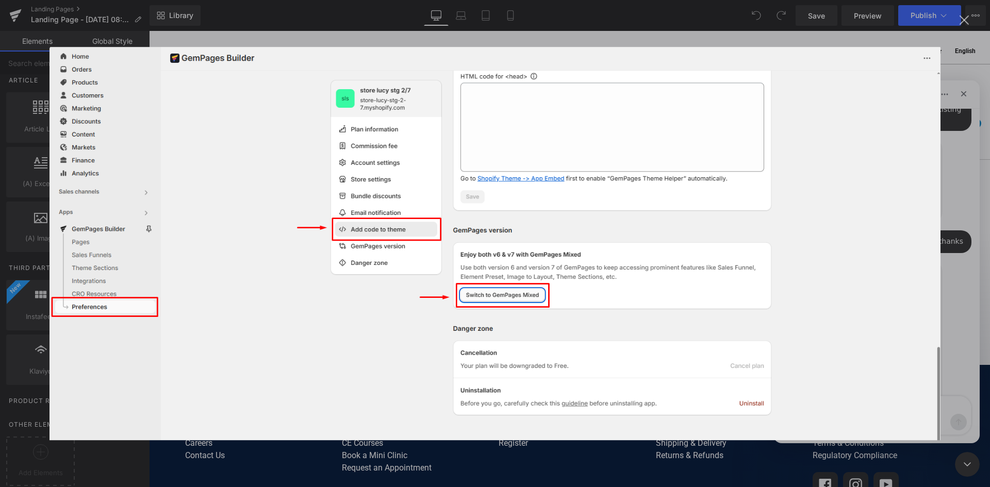
click at [973, 99] on div "Intercom messenger" at bounding box center [495, 243] width 990 height 487
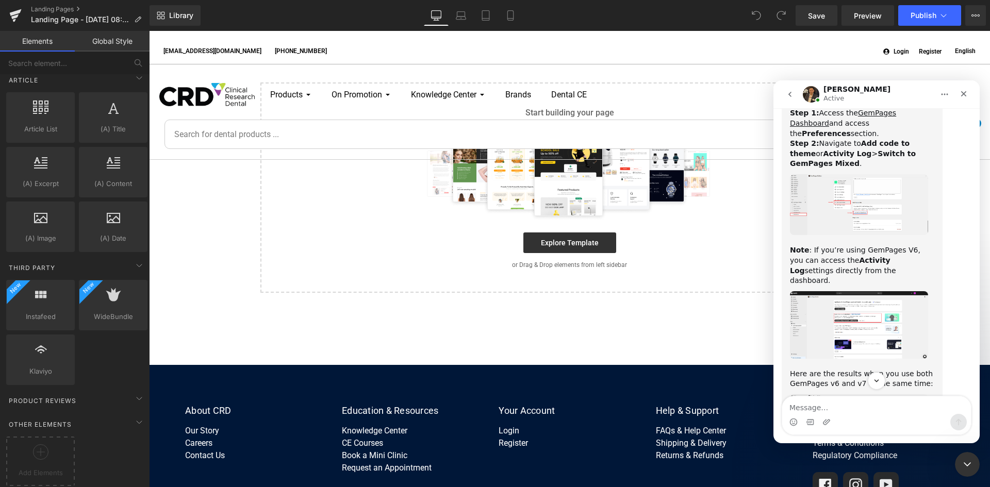
scroll to position [1030, 0]
click at [865, 290] on img "George says…" at bounding box center [859, 324] width 138 height 68
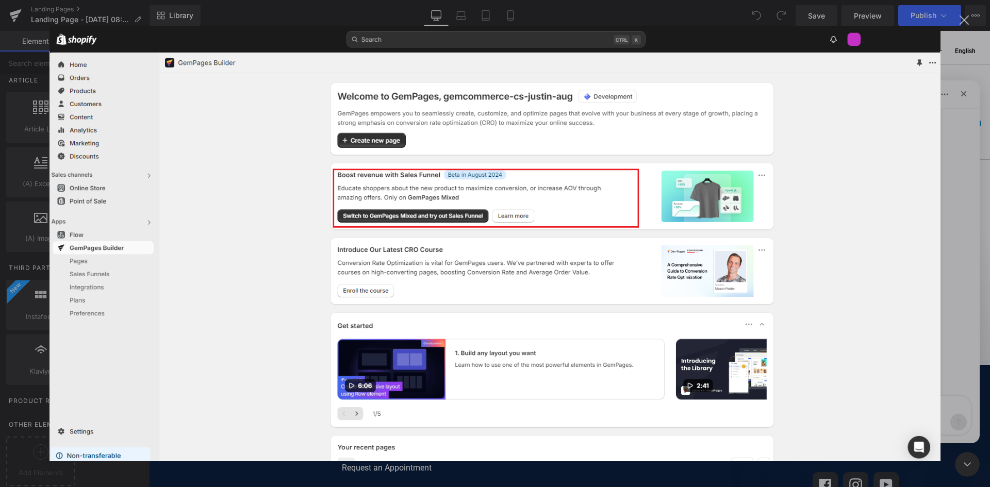
scroll to position [0, 0]
click at [967, 149] on div "Intercom messenger" at bounding box center [495, 243] width 990 height 487
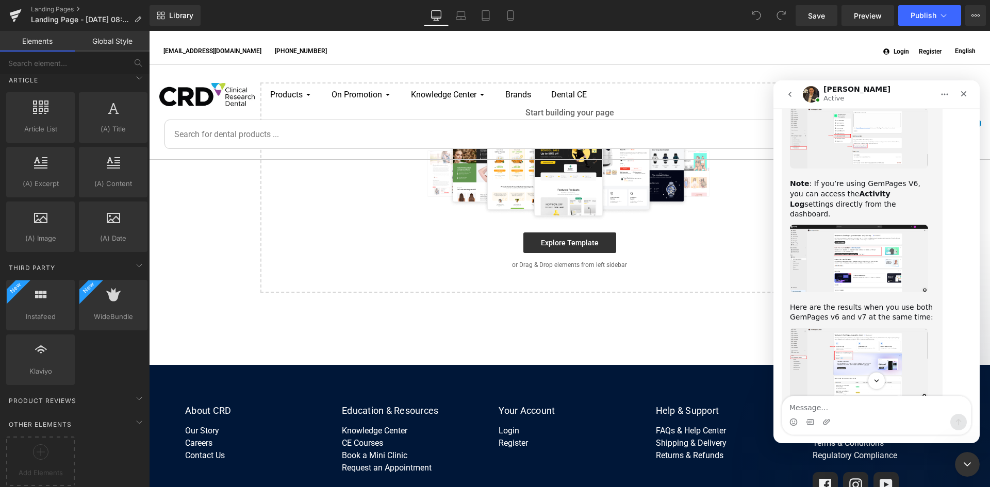
scroll to position [1082, 0]
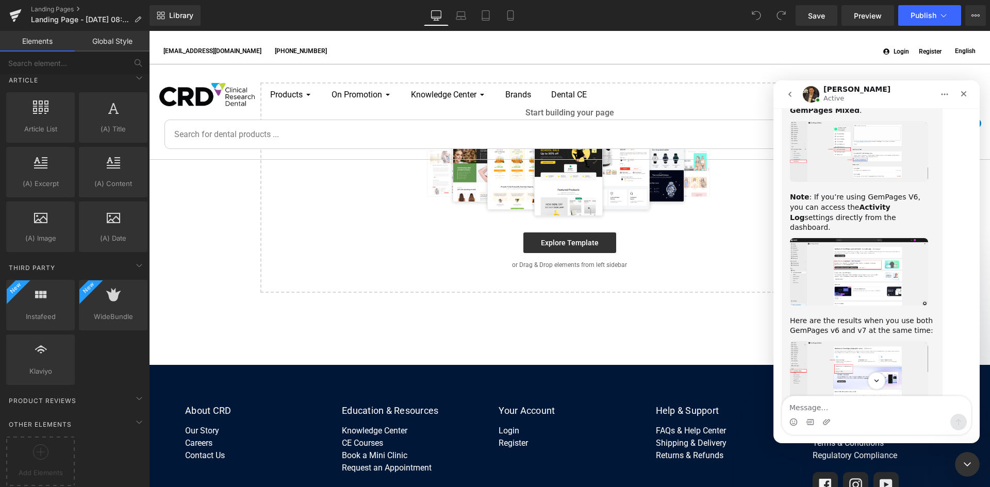
click at [878, 341] on img "George says…" at bounding box center [859, 377] width 138 height 73
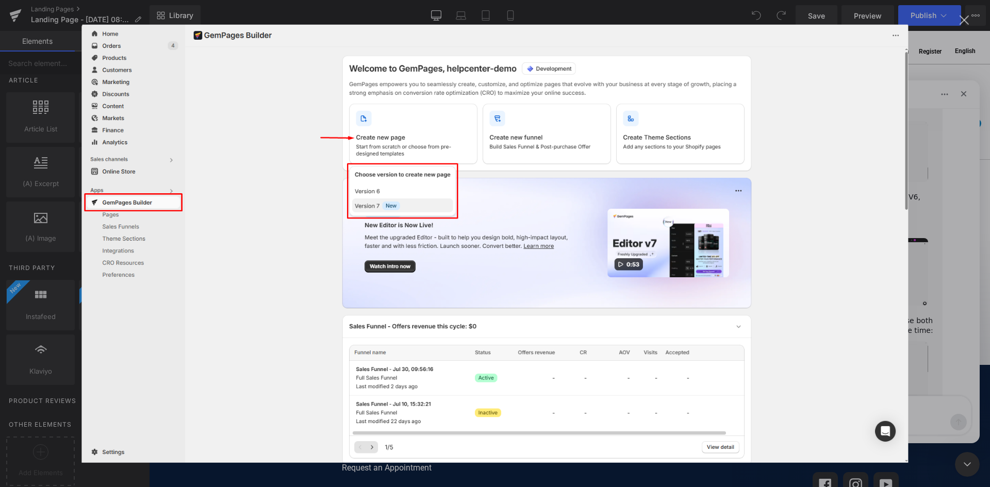
click at [939, 325] on div "Intercom messenger" at bounding box center [495, 243] width 990 height 487
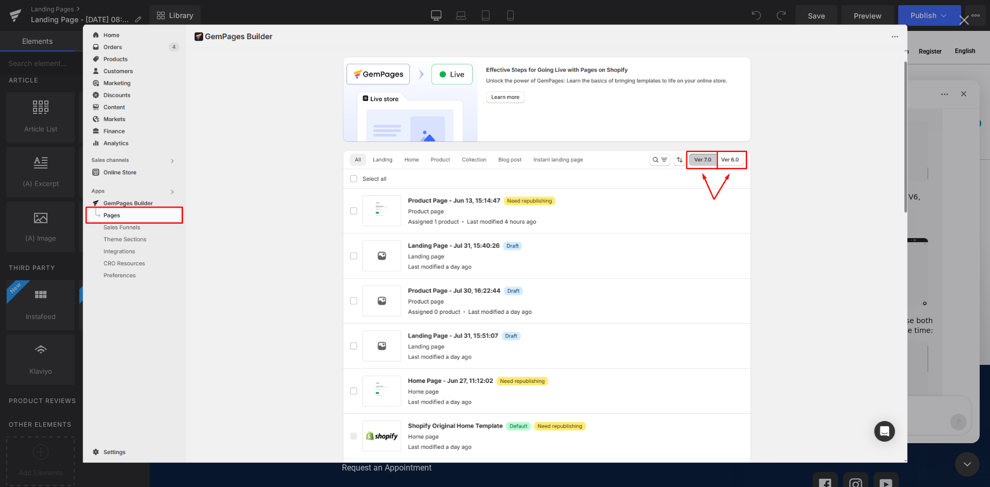
click at [962, 125] on div "Intercom messenger" at bounding box center [495, 243] width 990 height 487
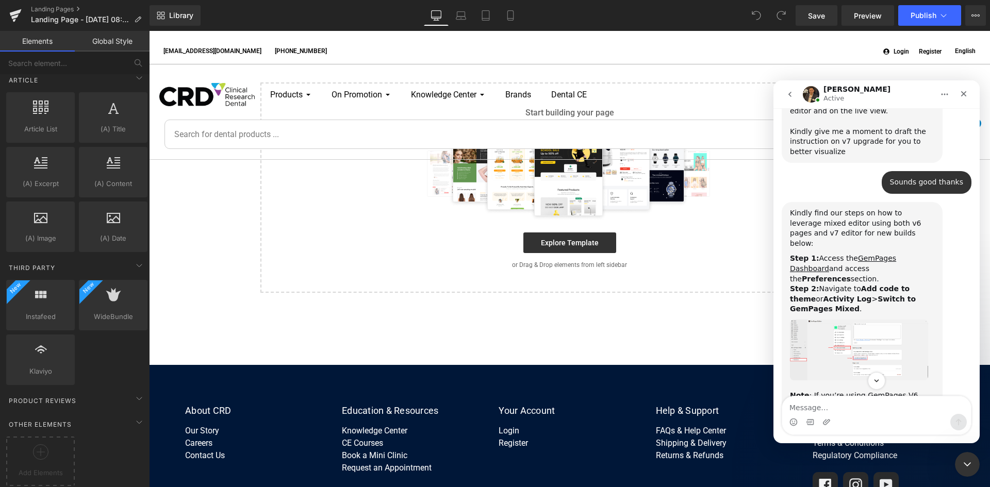
scroll to position [892, 0]
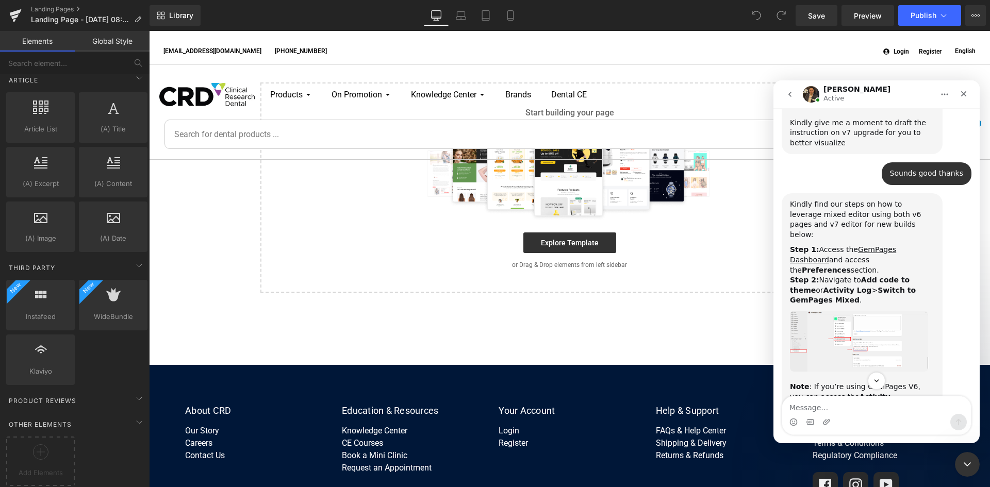
click at [872, 311] on img "George says…" at bounding box center [859, 341] width 138 height 61
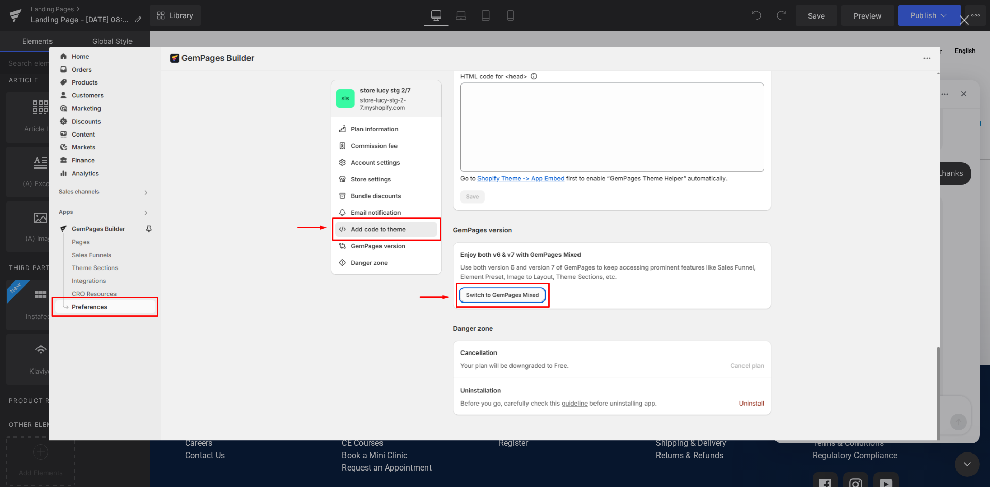
scroll to position [0, 0]
click at [963, 22] on div "Close" at bounding box center [964, 20] width 10 height 10
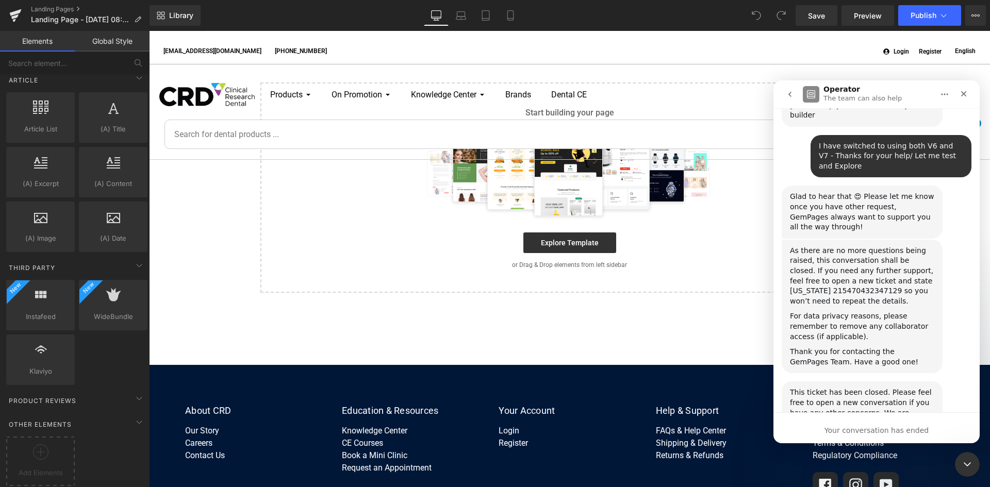
scroll to position [1708, 0]
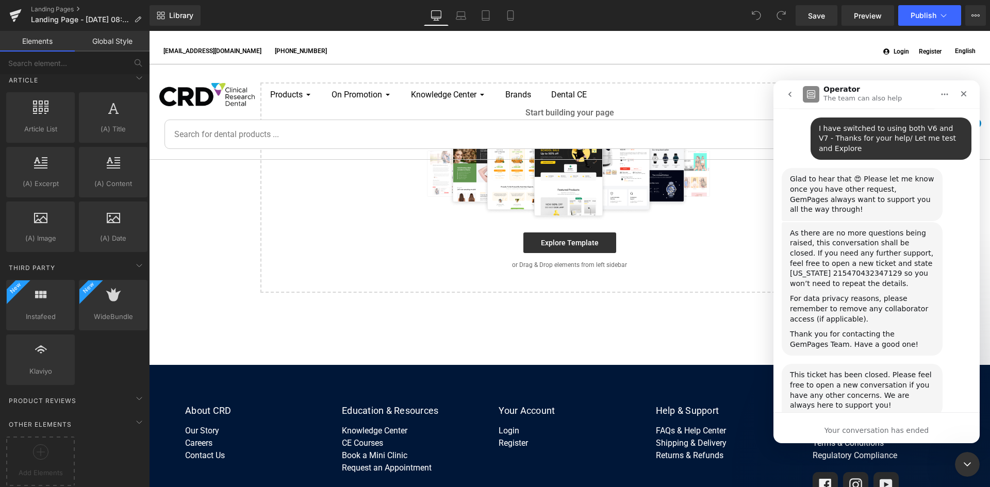
click at [901, 480] on span "Amazing" at bounding box center [902, 489] width 19 height 19
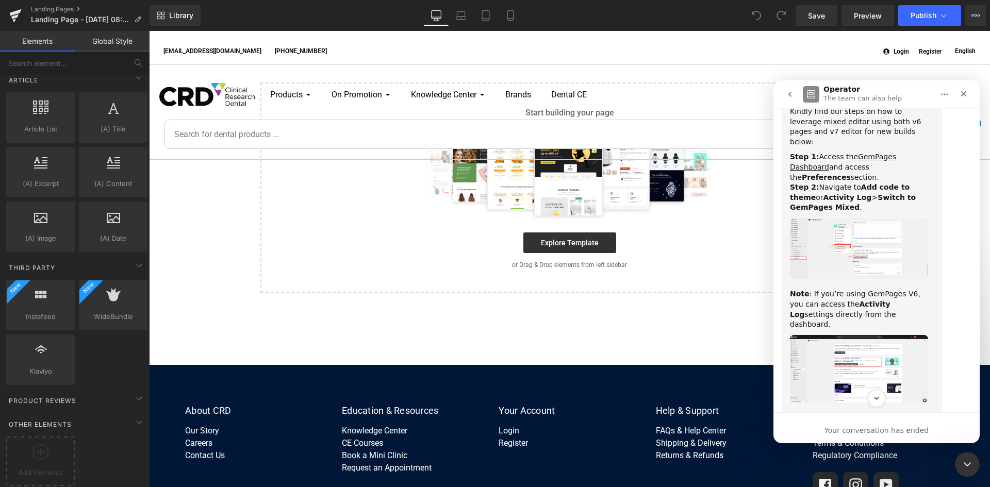
scroll to position [963, 0]
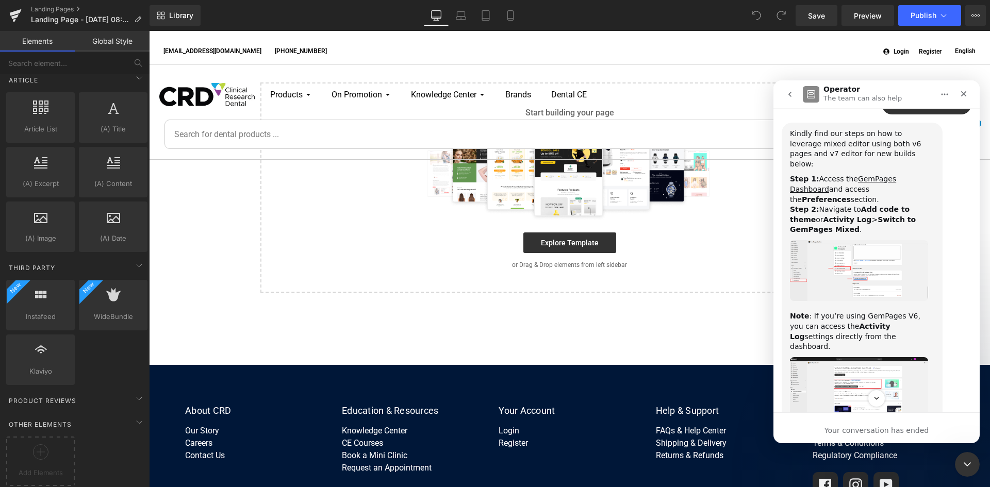
click at [878, 357] on img "George says…" at bounding box center [859, 391] width 138 height 68
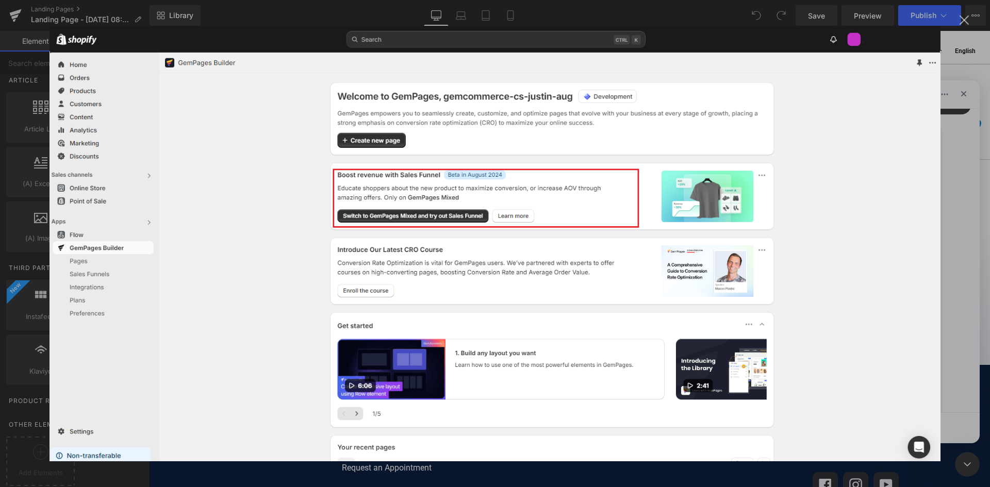
scroll to position [0, 0]
click at [965, 18] on div "Close" at bounding box center [964, 20] width 10 height 10
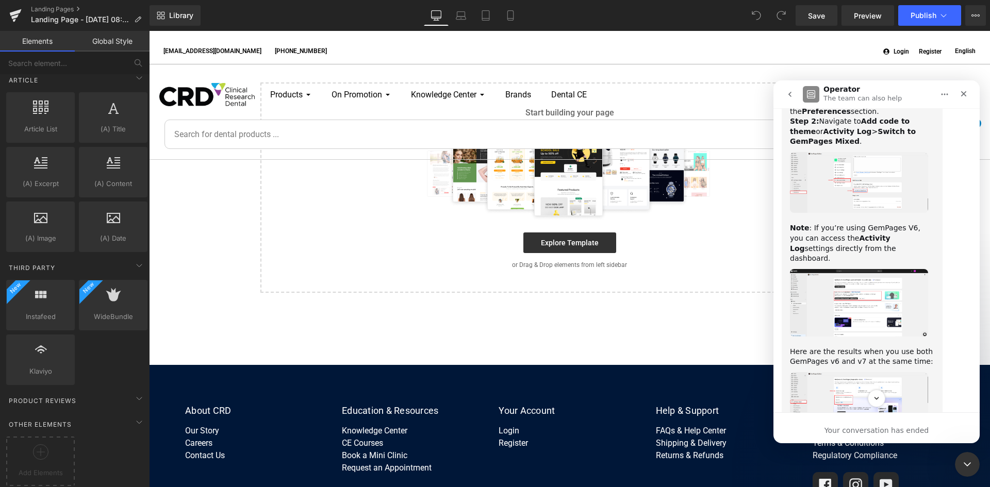
scroll to position [1117, 0]
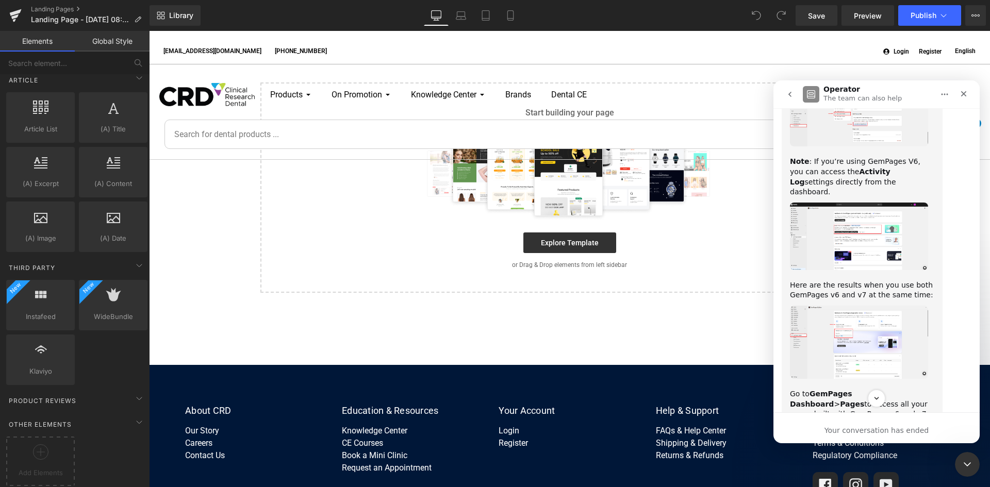
click at [872, 425] on img "George says…" at bounding box center [859, 462] width 138 height 74
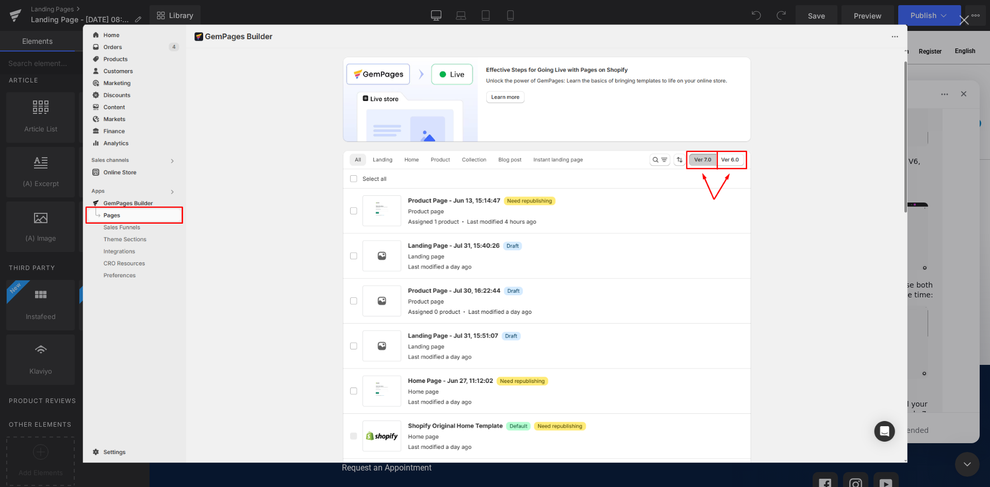
scroll to position [0, 0]
click at [964, 20] on div "Close" at bounding box center [964, 20] width 10 height 10
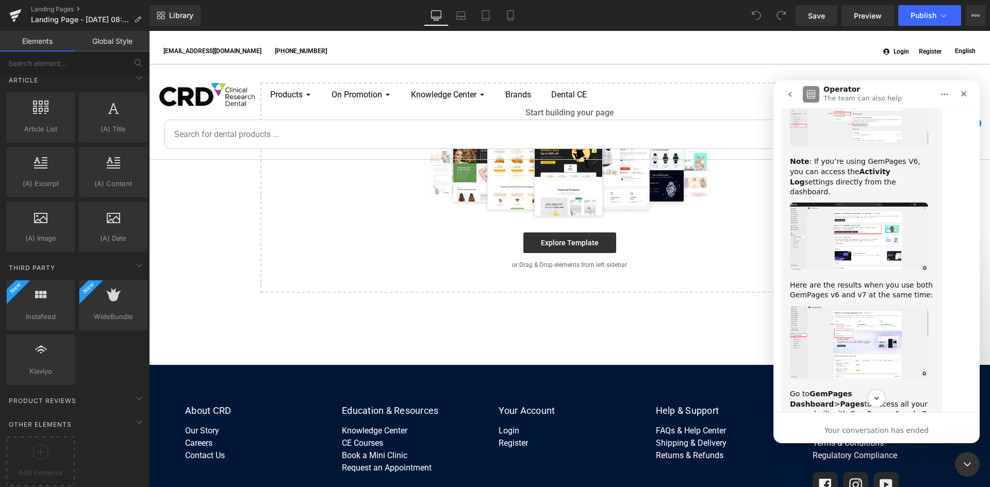
click at [62, 20] on div at bounding box center [495, 228] width 990 height 456
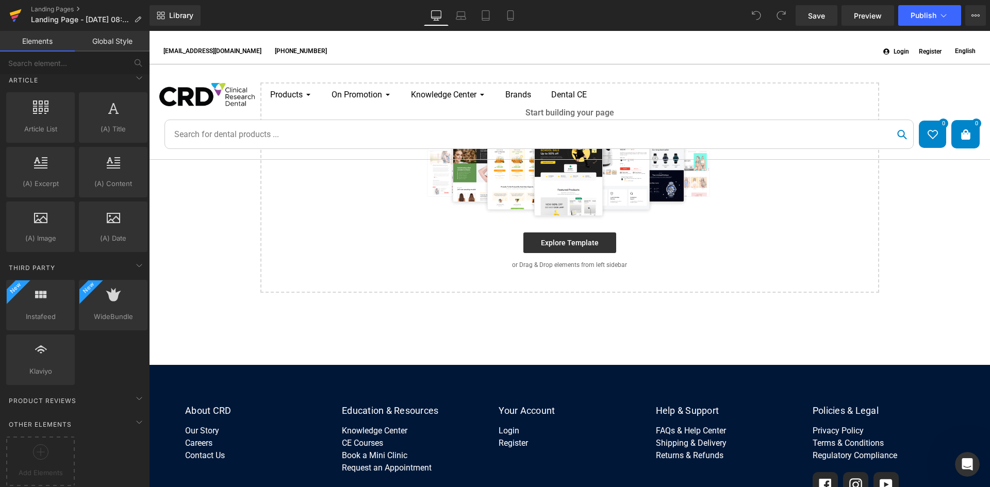
click at [13, 18] on icon at bounding box center [14, 16] width 7 height 5
